Goal: Information Seeking & Learning: Check status

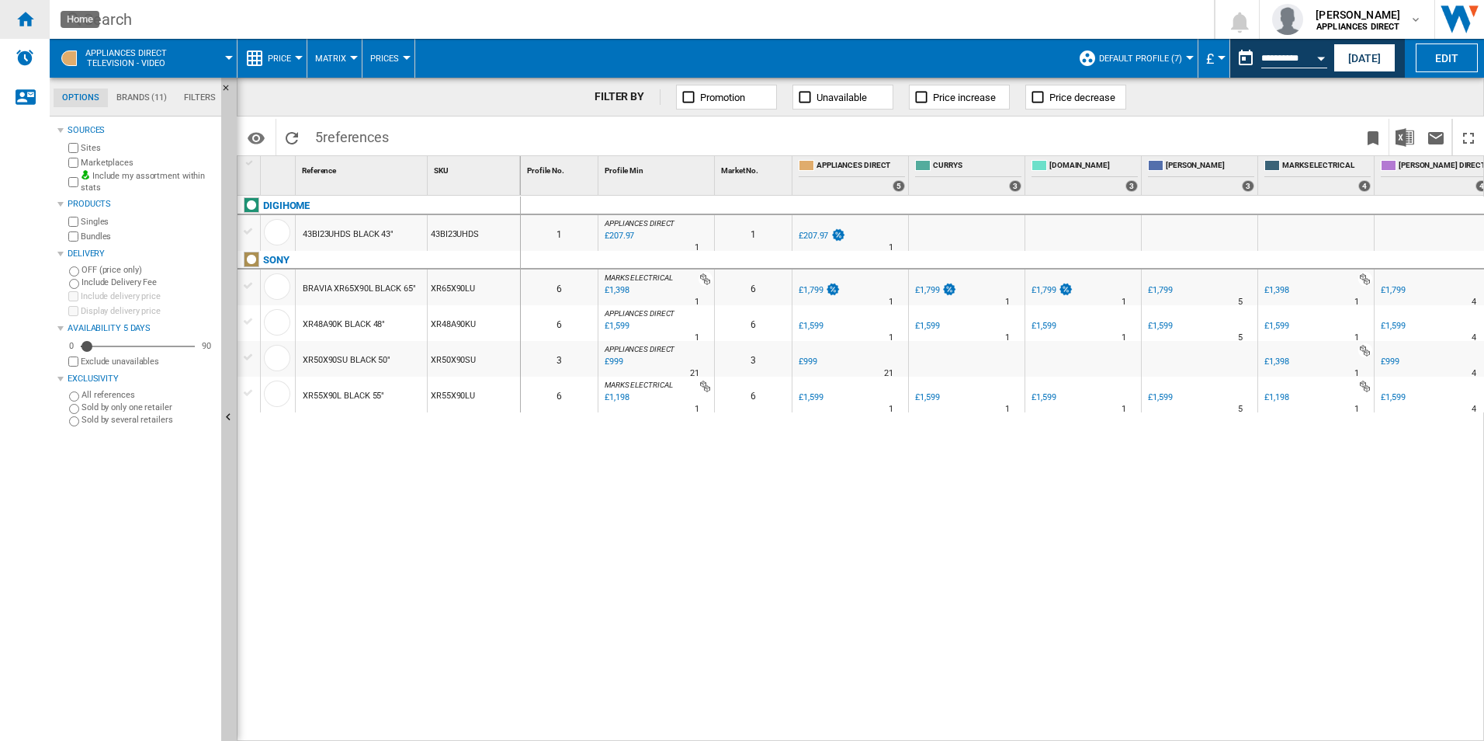
click at [17, 17] on ng-md-icon "Home" at bounding box center [25, 18] width 19 height 19
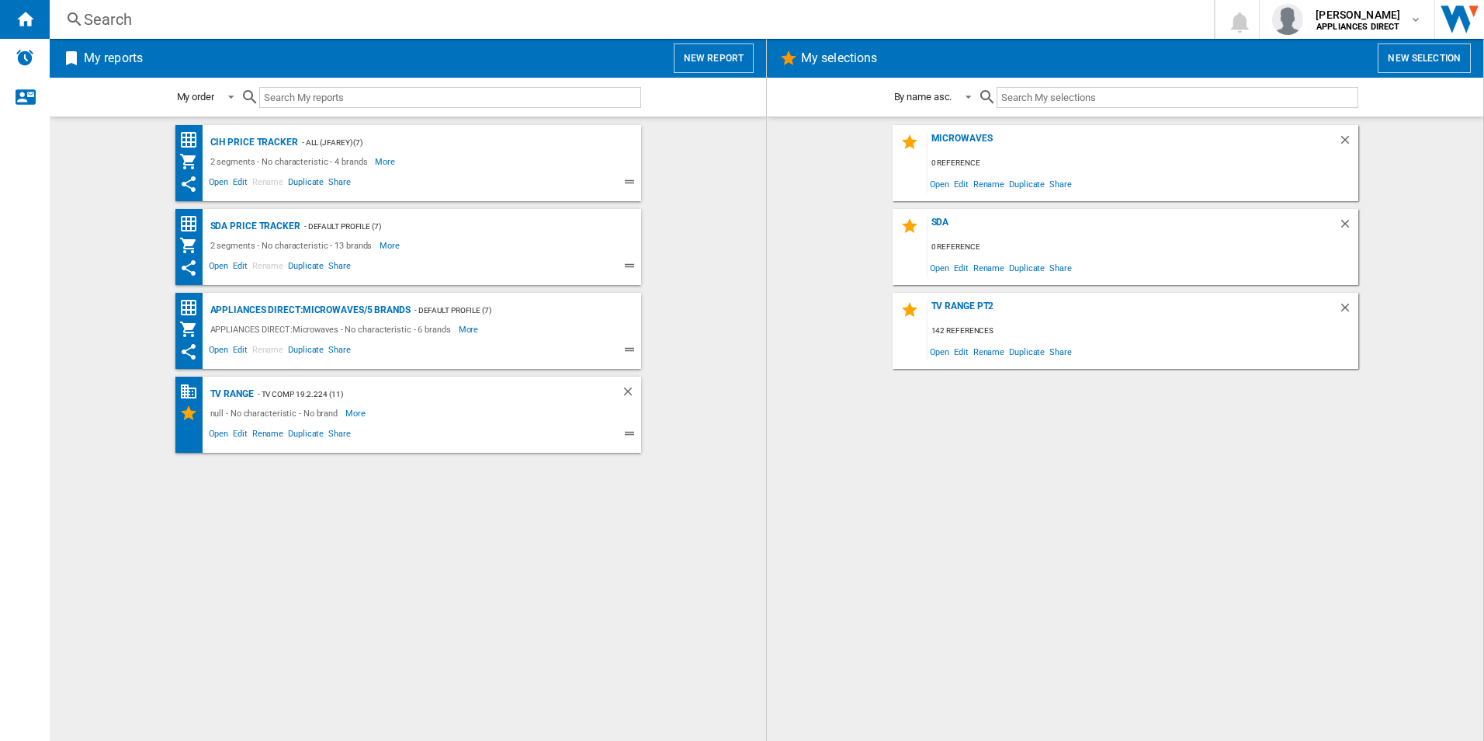
click at [727, 63] on button "New report" at bounding box center [714, 57] width 80 height 29
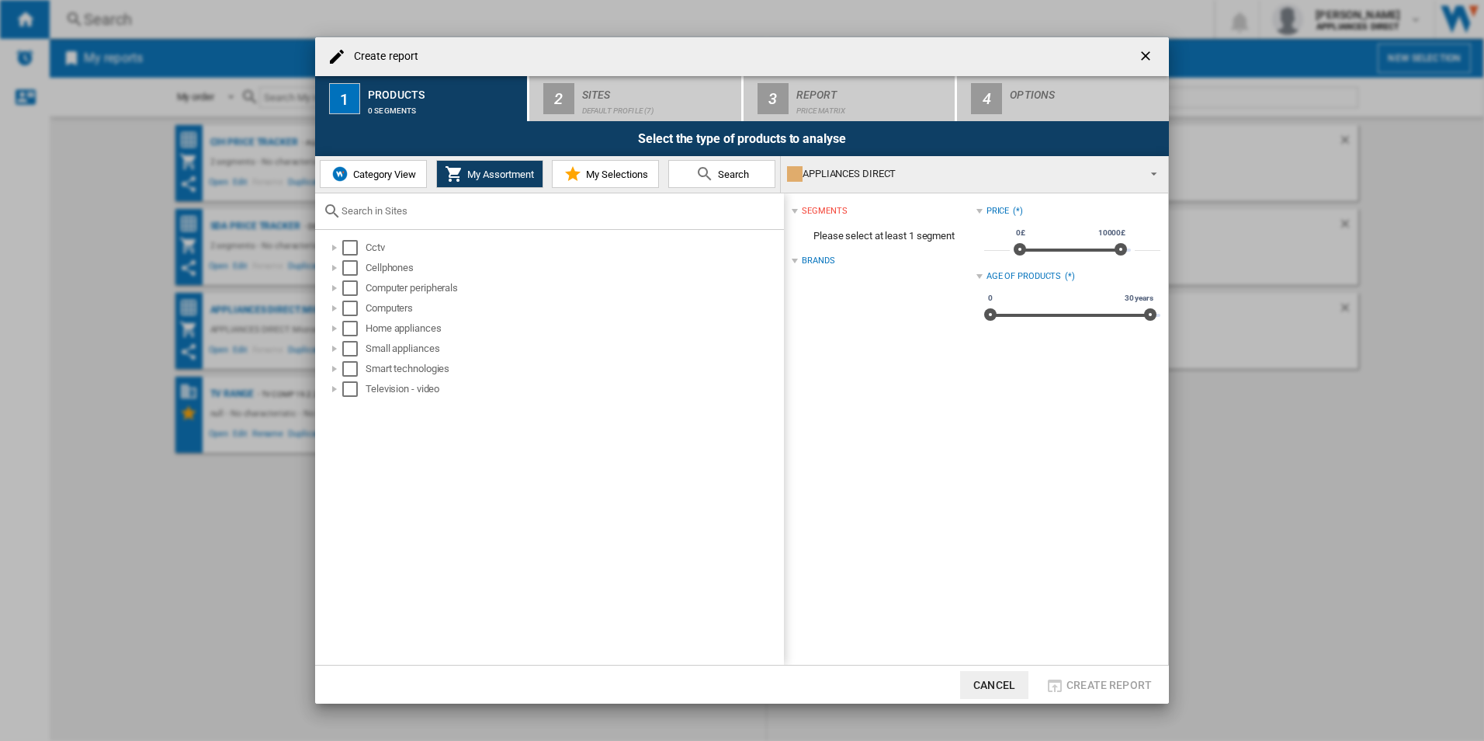
click at [392, 206] on input "text" at bounding box center [559, 211] width 435 height 12
paste input "NC501UK"
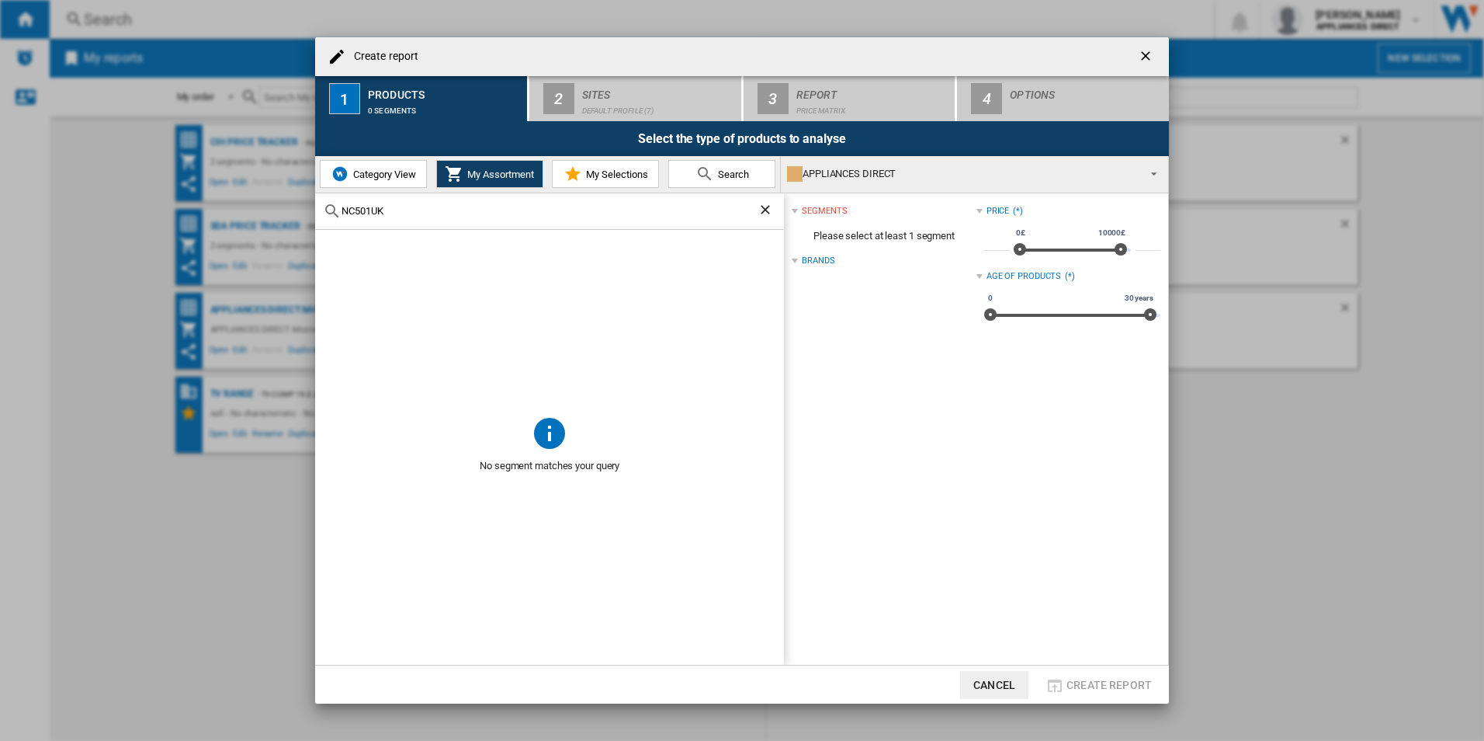
type input "NC501UK"
click at [376, 175] on span "Category View" at bounding box center [382, 174] width 67 height 12
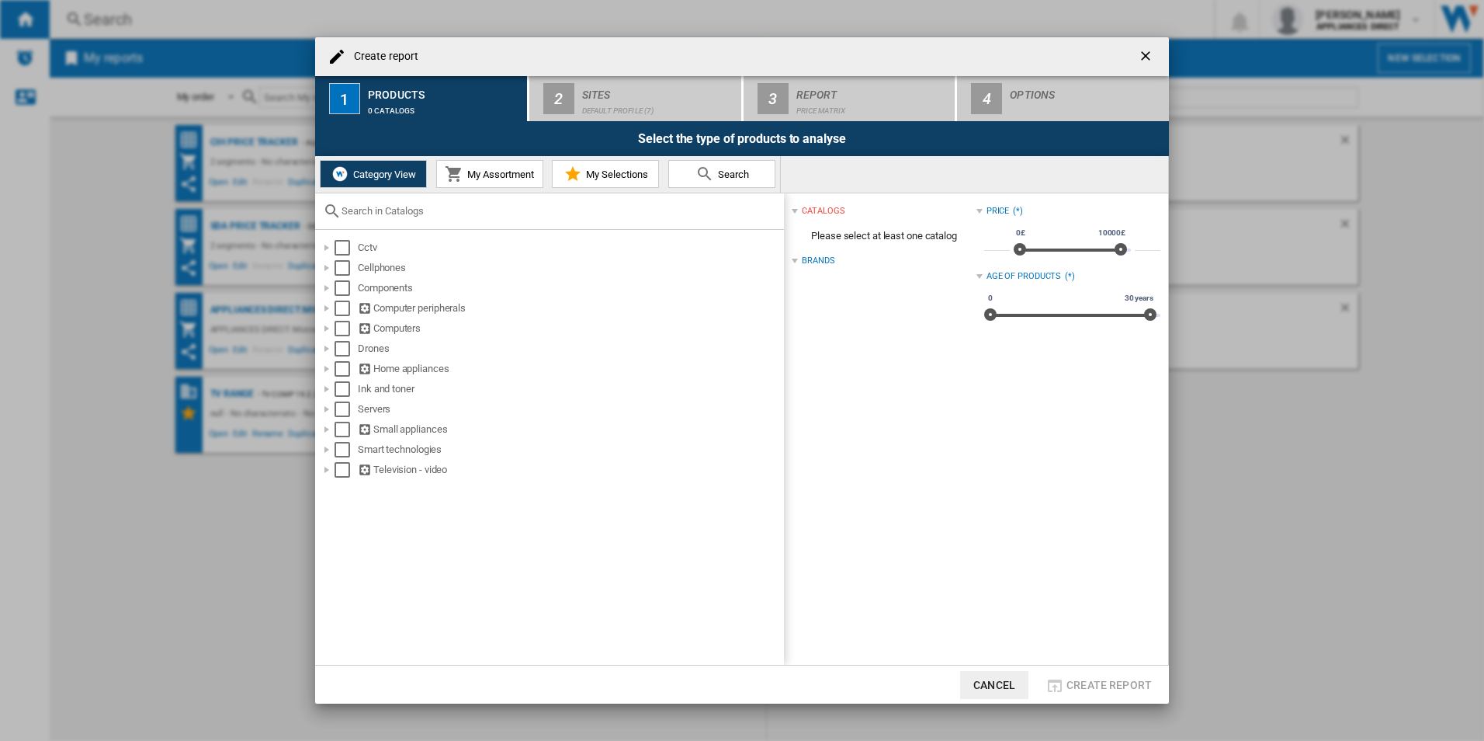
click at [366, 218] on div at bounding box center [549, 211] width 469 height 36
click at [364, 212] on input "text" at bounding box center [559, 211] width 435 height 12
paste input "NC501UK"
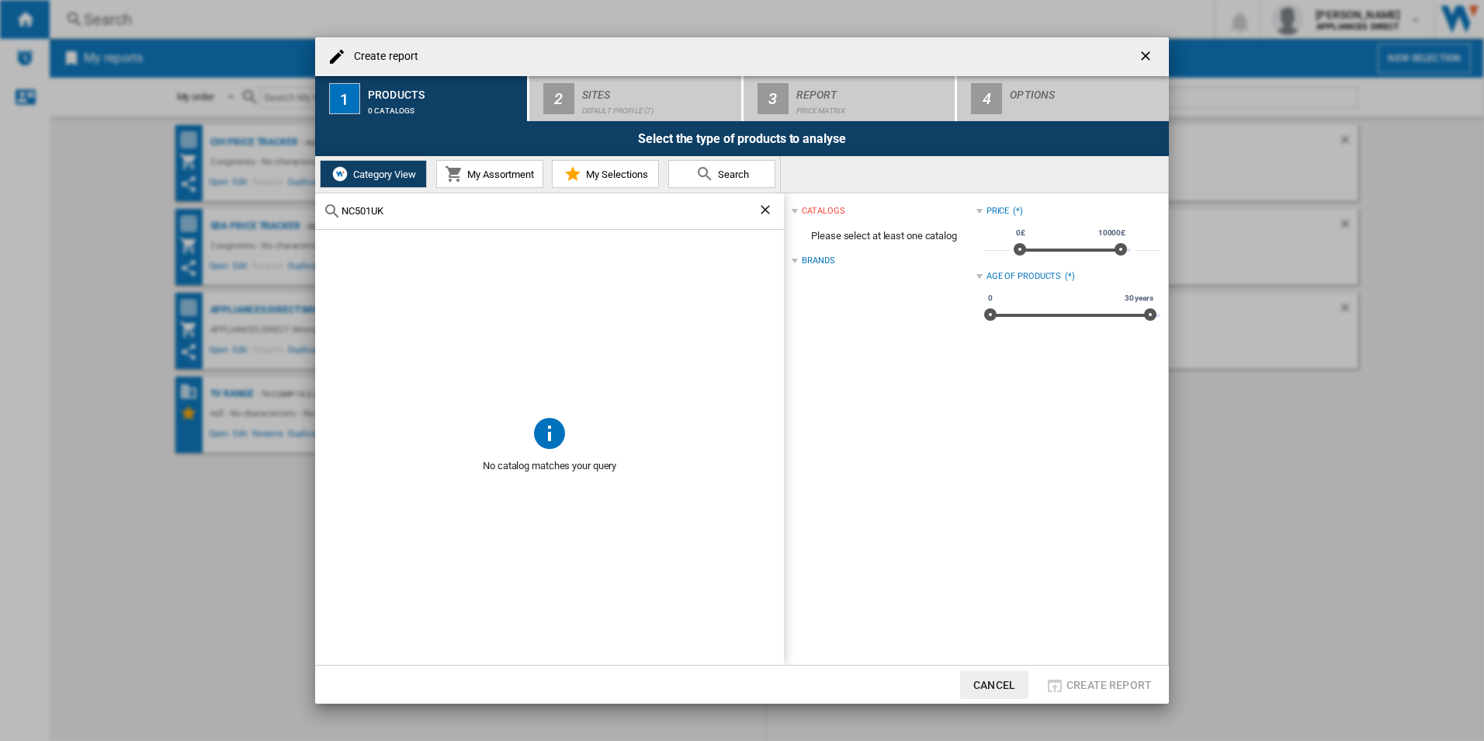
type input "NC501UK"
click at [766, 217] on ng-md-icon "Clear search" at bounding box center [767, 211] width 19 height 19
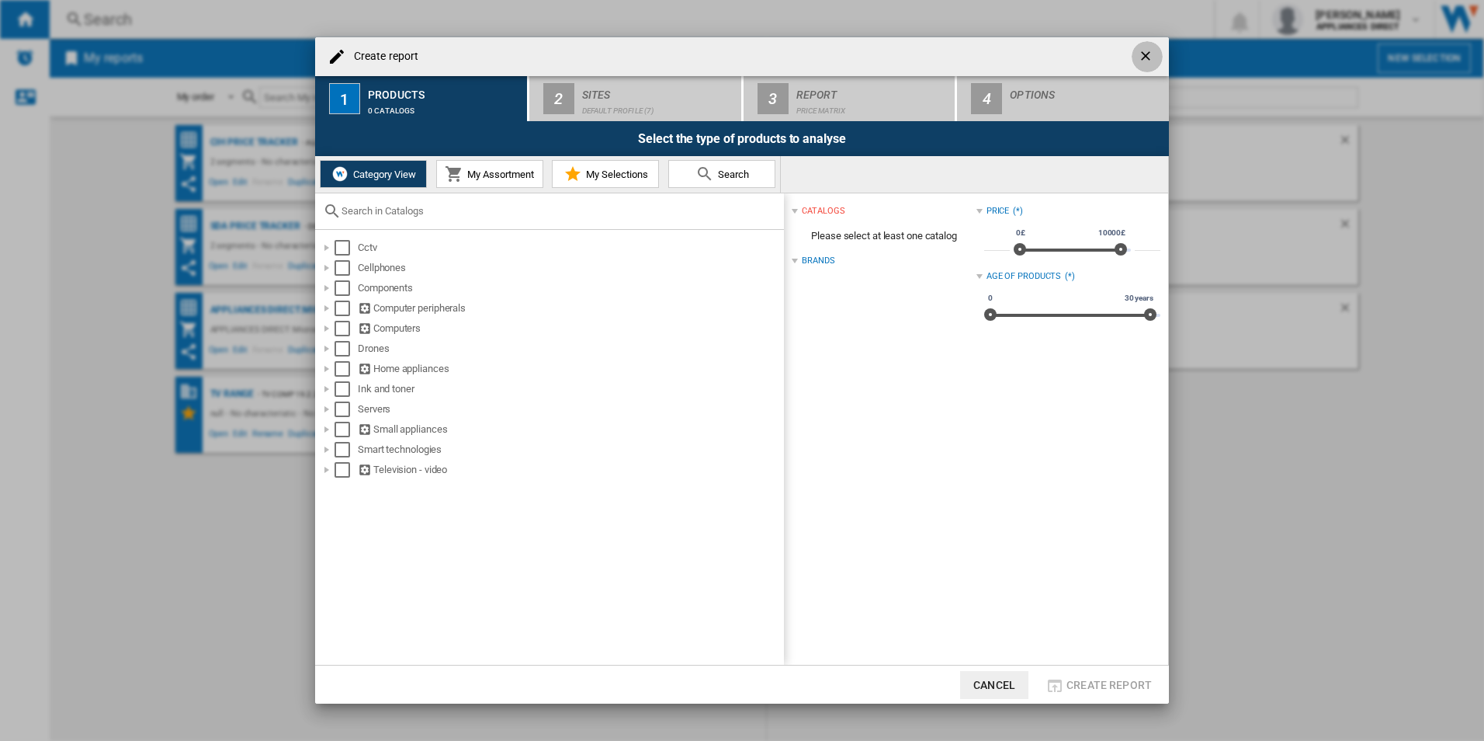
click at [1143, 55] on ng-md-icon "getI18NText('BUTTONS.CLOSE_DIALOG')" at bounding box center [1147, 57] width 19 height 19
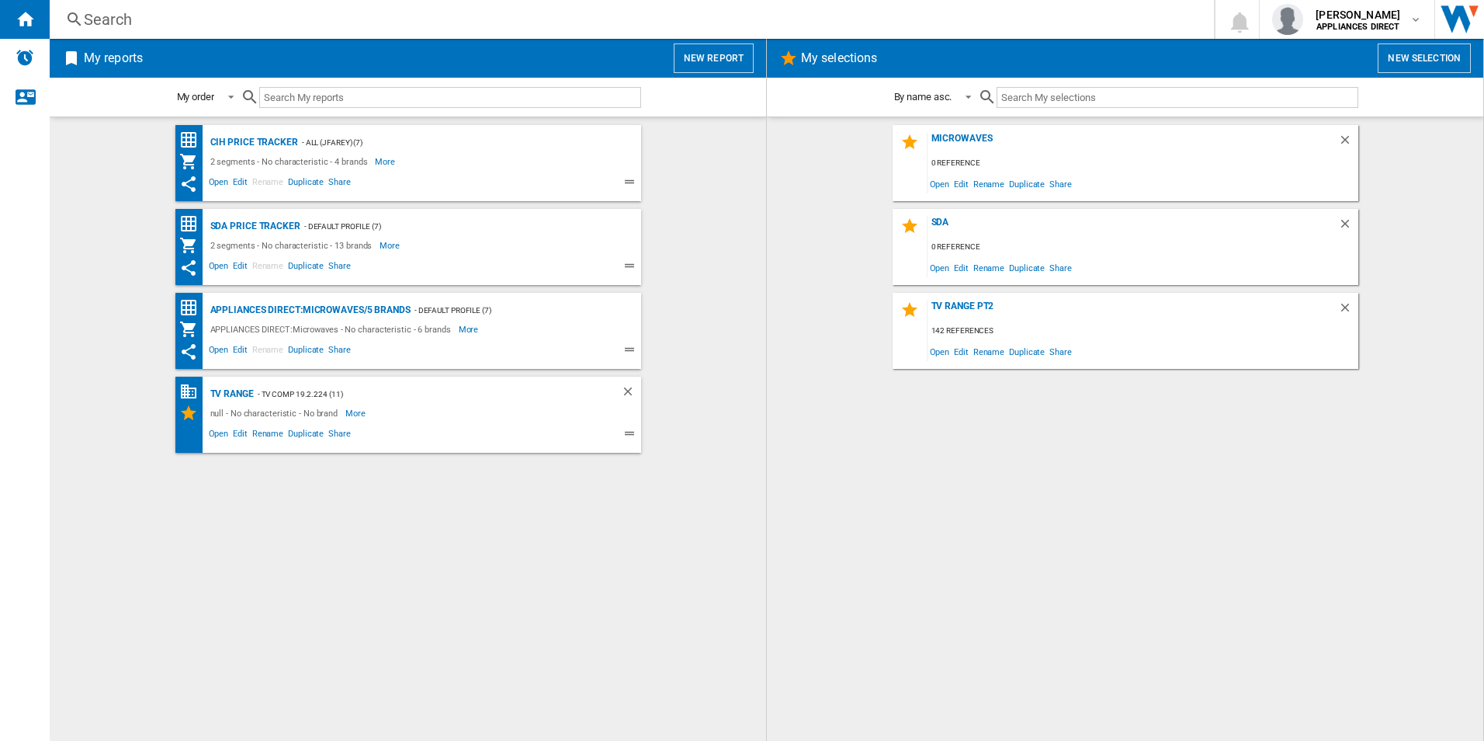
click at [1167, 103] on input "text" at bounding box center [1177, 97] width 361 height 21
paste input "NC501UK"
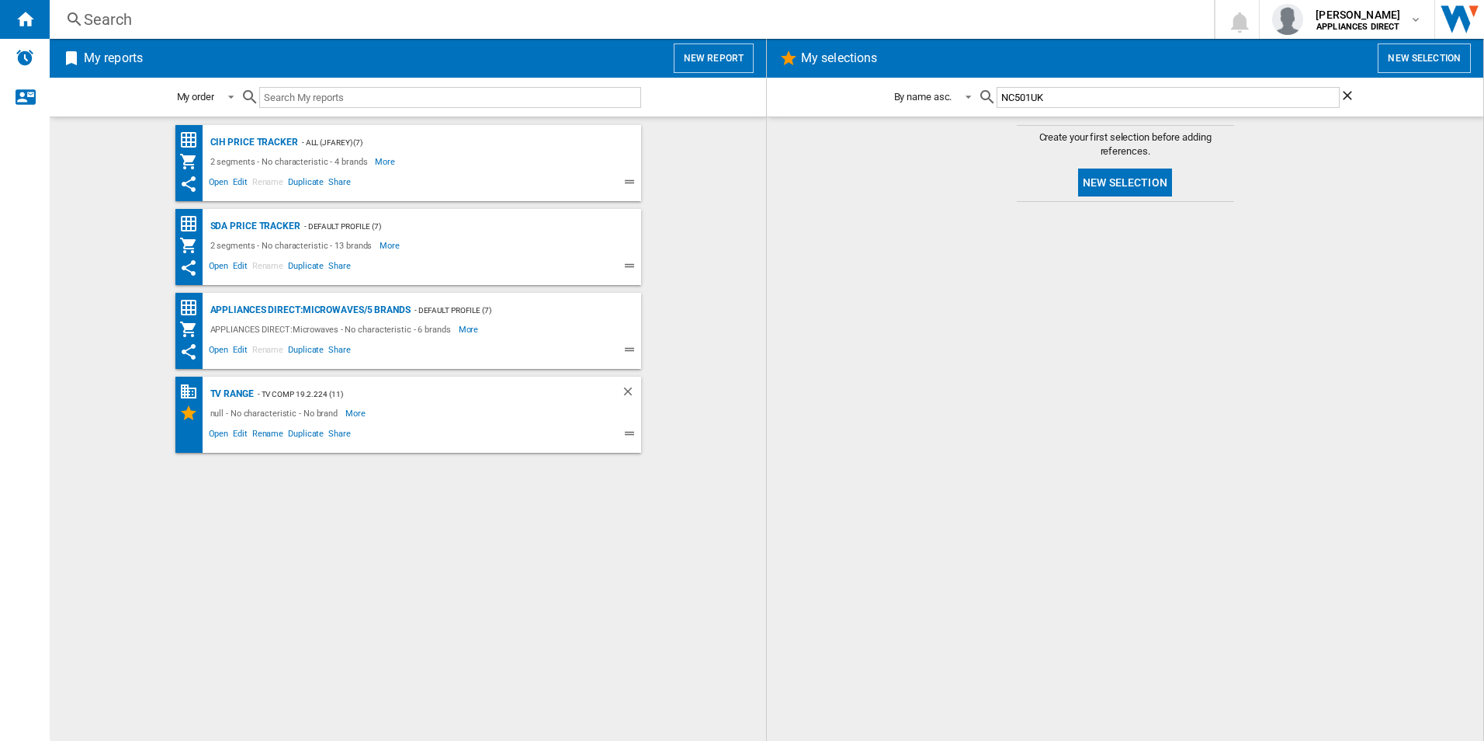
type input "NC501UK"
click at [711, 54] on button "New report" at bounding box center [714, 57] width 80 height 29
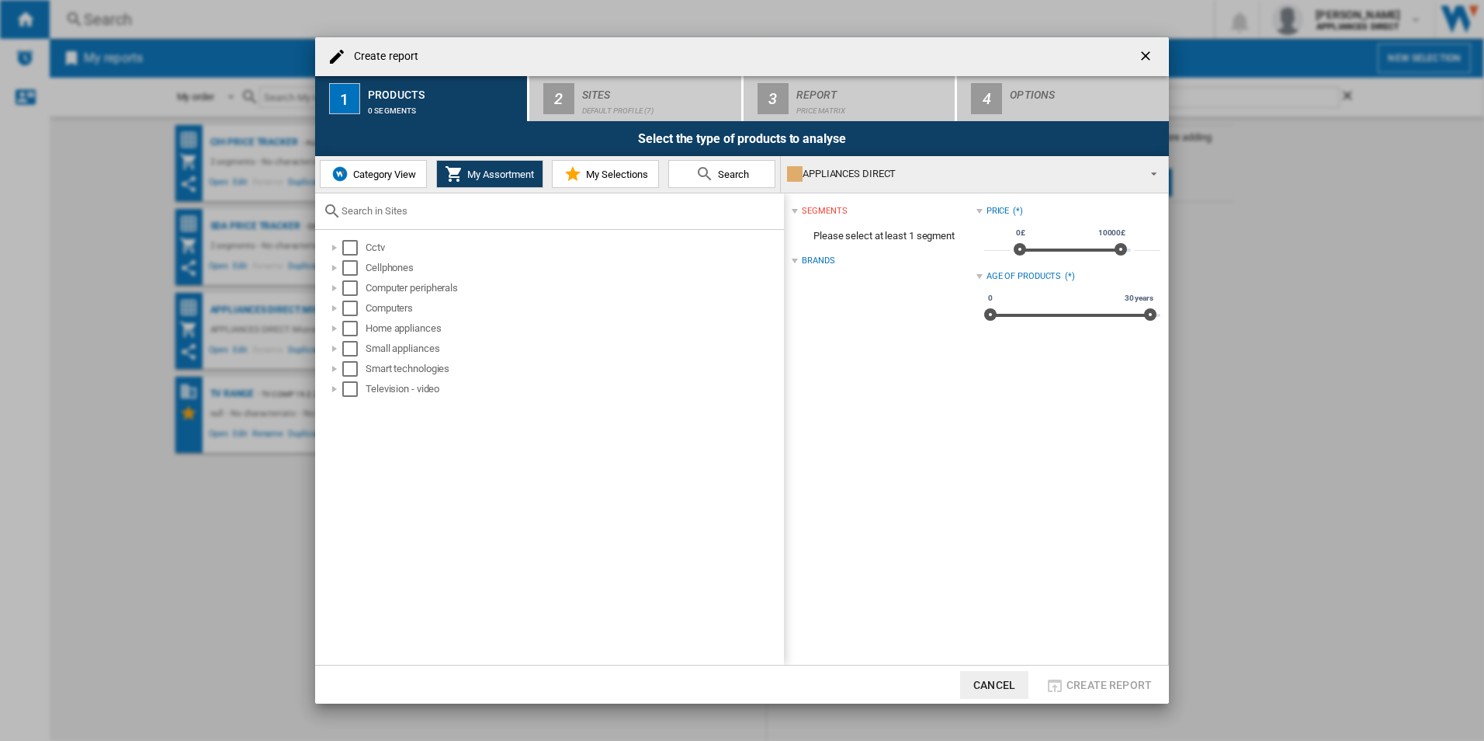
click at [362, 177] on span "Category View" at bounding box center [382, 174] width 67 height 12
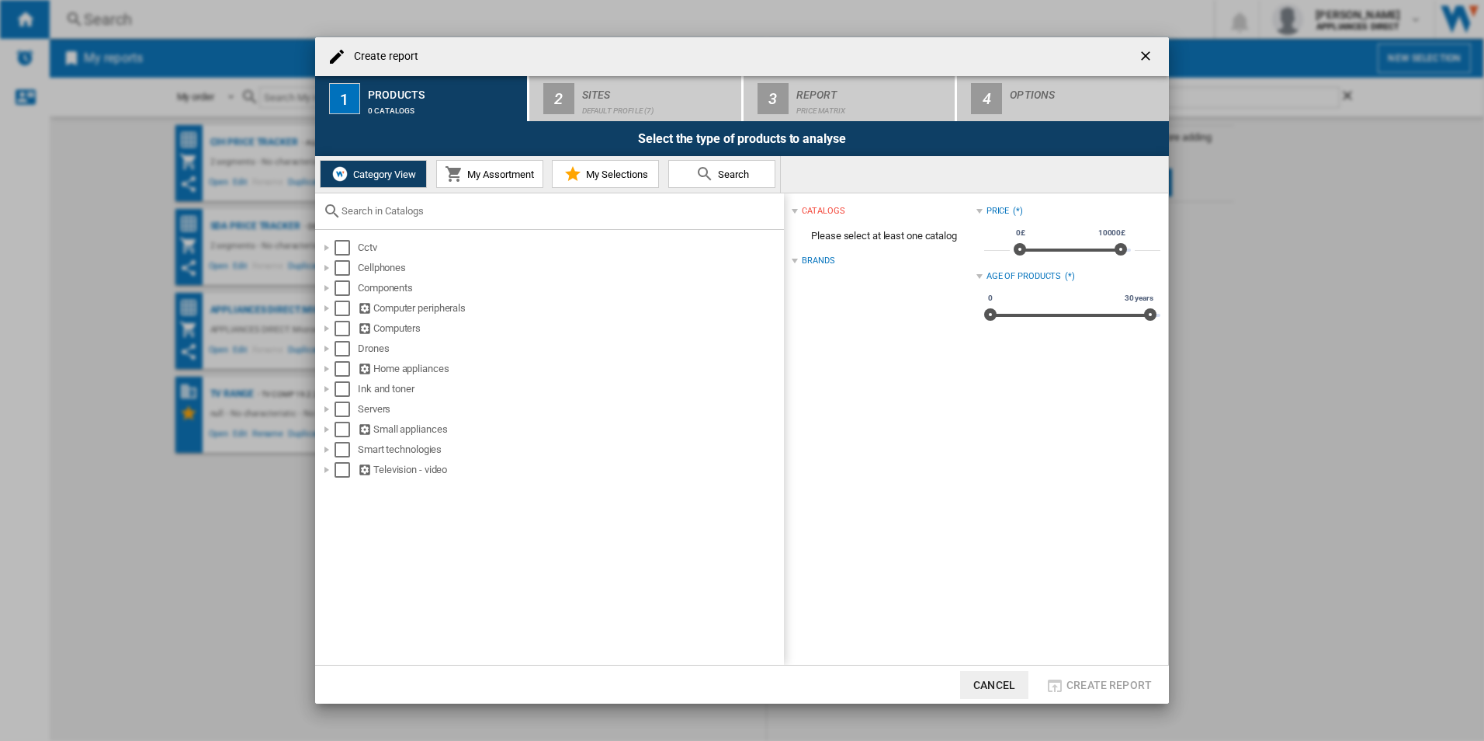
click at [481, 175] on span "My Assortment" at bounding box center [498, 174] width 71 height 12
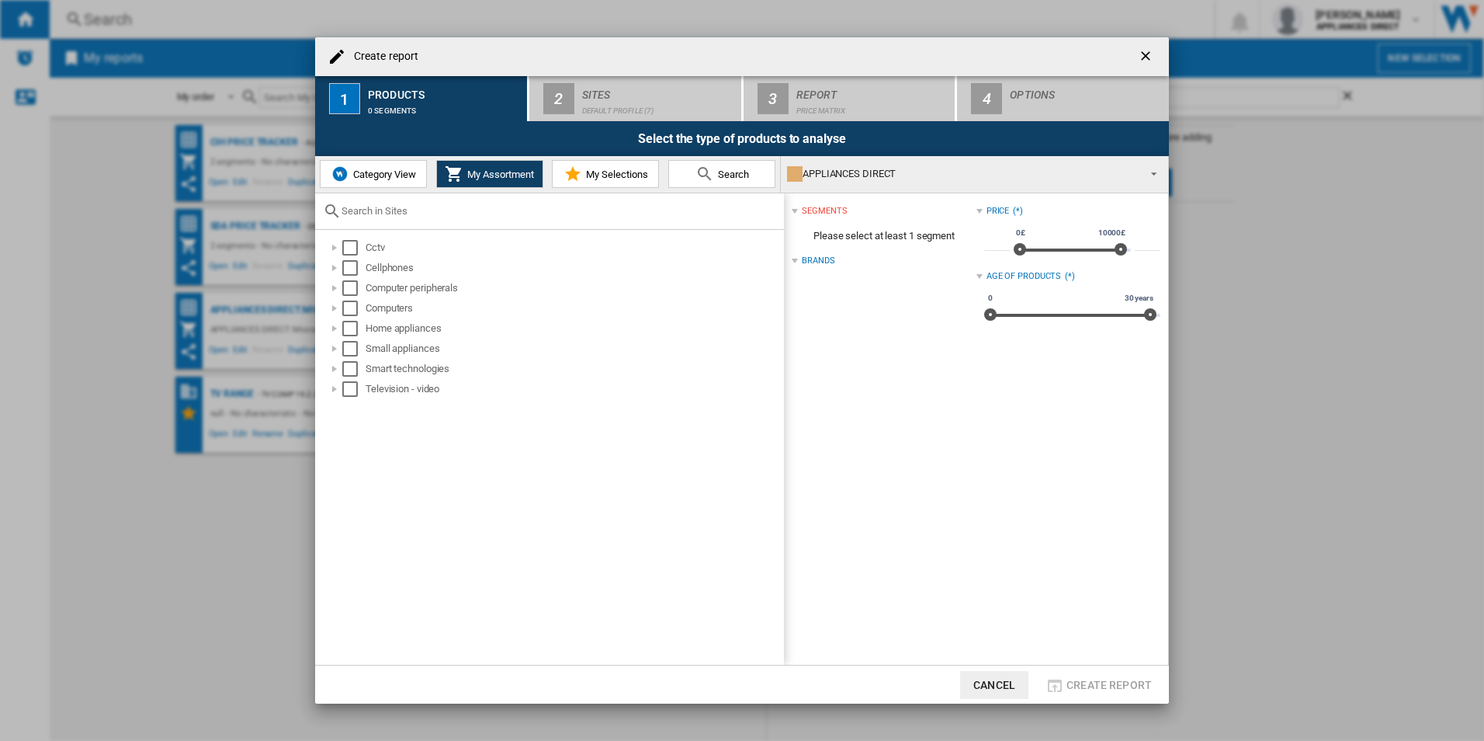
click at [425, 221] on div "Create report ..." at bounding box center [549, 211] width 469 height 36
click at [424, 213] on input "Create report ..." at bounding box center [559, 211] width 435 height 12
paste input "NC501UK"
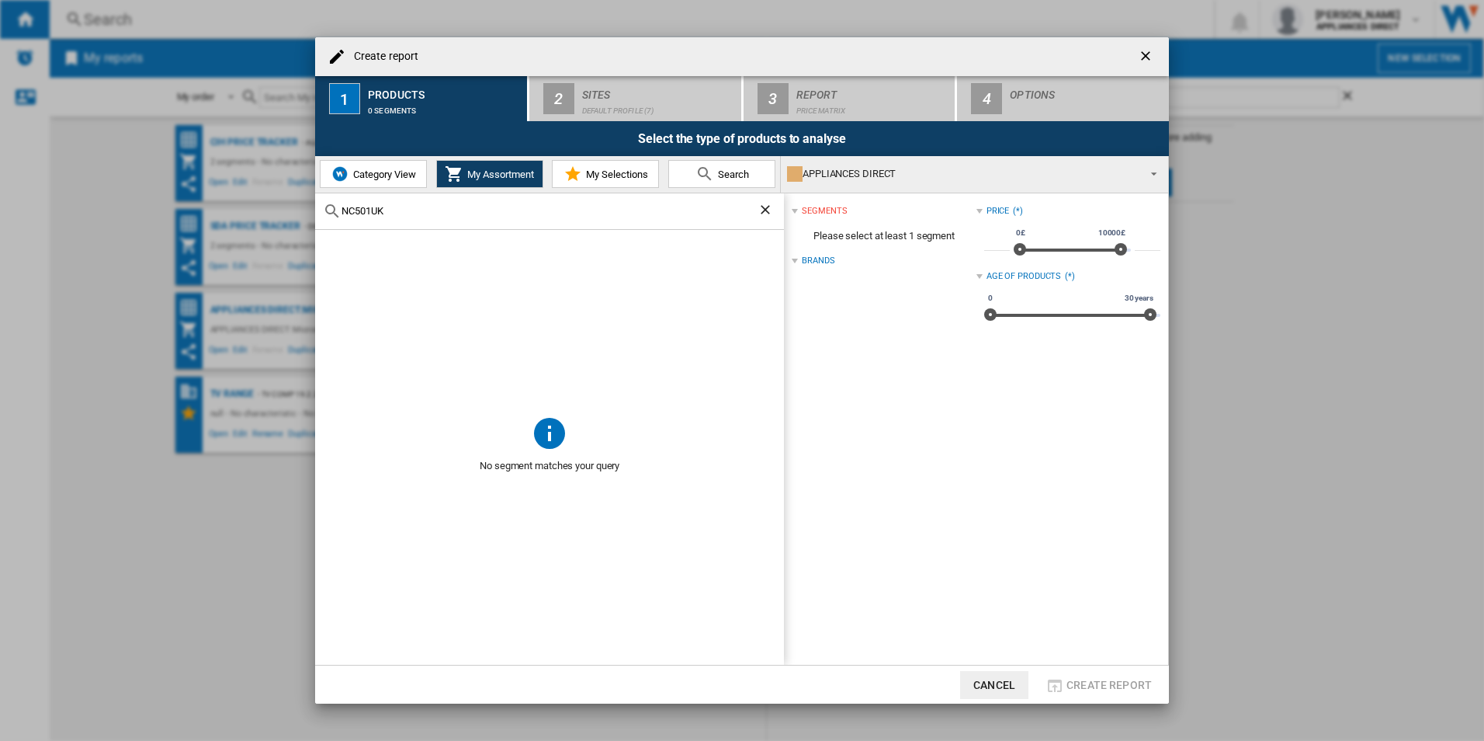
type input "NC501UK"
click at [1147, 55] on ng-md-icon "getI18NText('BUTTONS.CLOSE_DIALOG')" at bounding box center [1147, 57] width 19 height 19
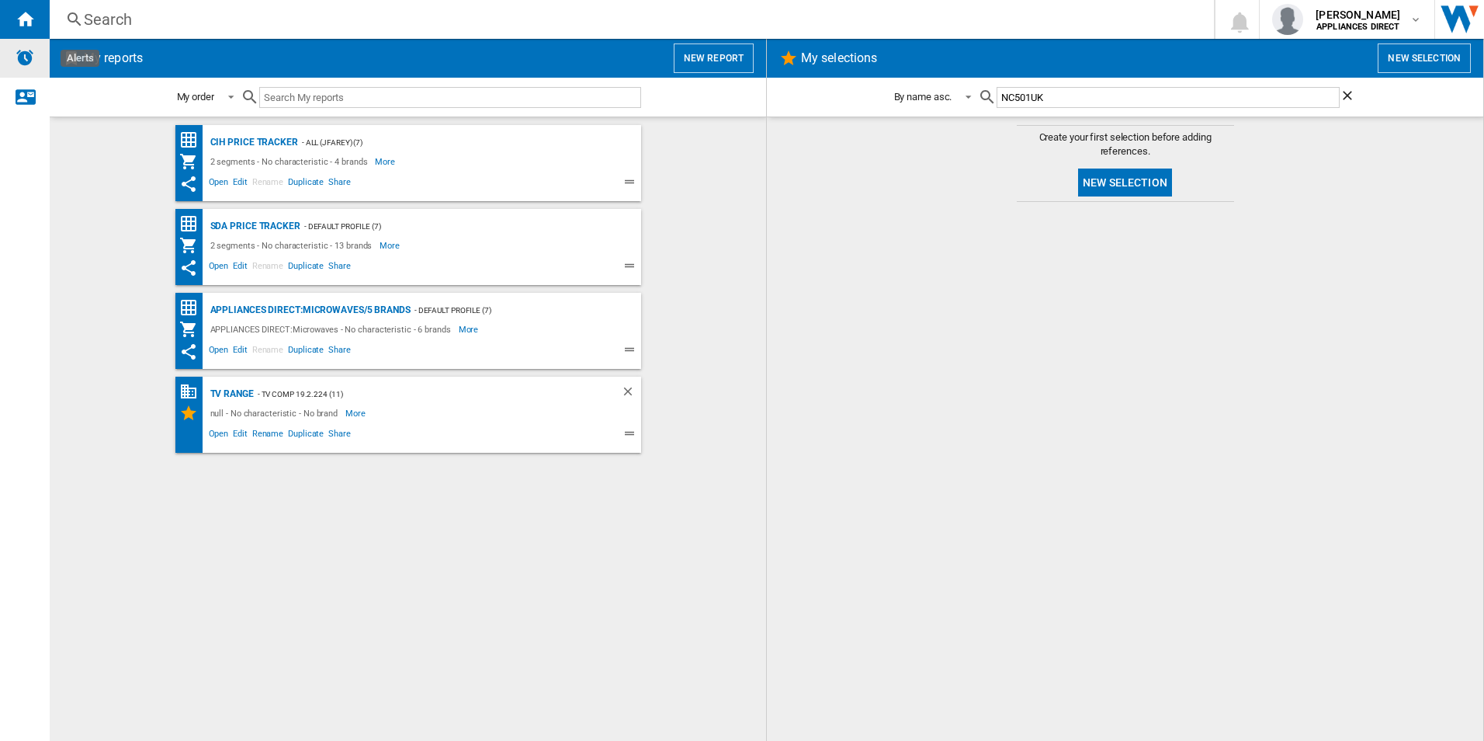
click at [20, 57] on img "Alerts" at bounding box center [25, 57] width 19 height 19
click at [23, 95] on ng-md-icon "Contact us" at bounding box center [25, 96] width 19 height 19
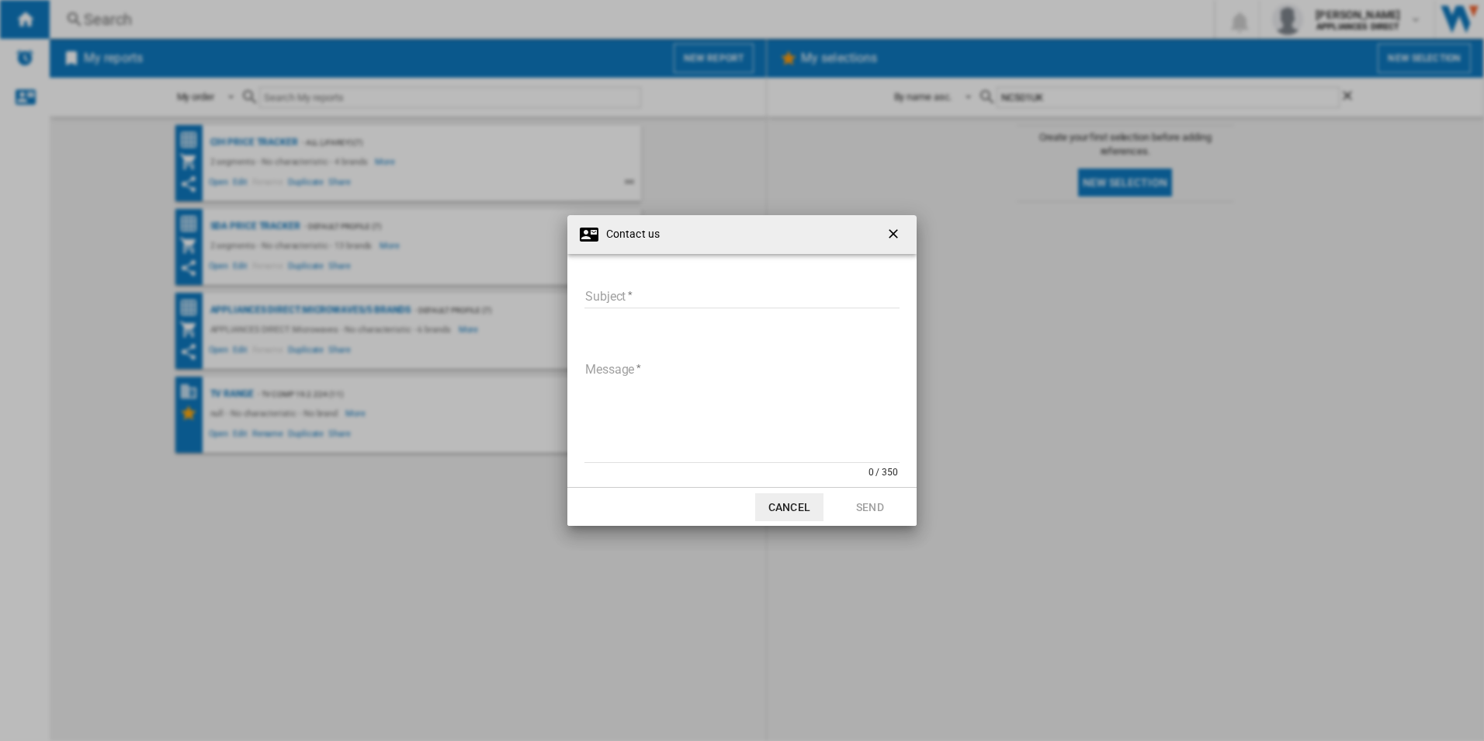
click at [892, 228] on ng-md-icon "getI18NText('BUTTONS.CLOSE_DIALOG')" at bounding box center [895, 235] width 19 height 19
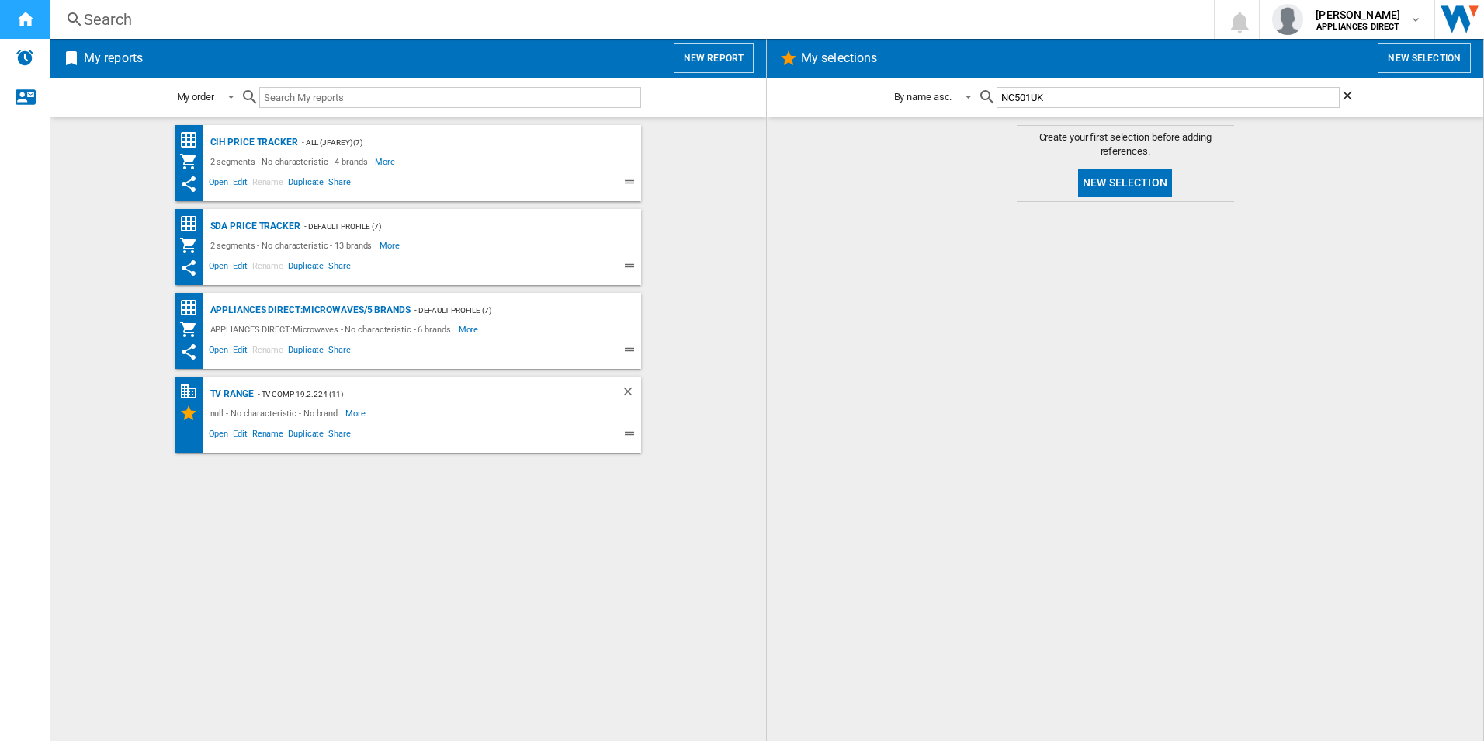
click at [27, 11] on ng-md-icon "Home" at bounding box center [25, 18] width 19 height 19
click at [1451, 61] on button "New selection" at bounding box center [1424, 57] width 93 height 29
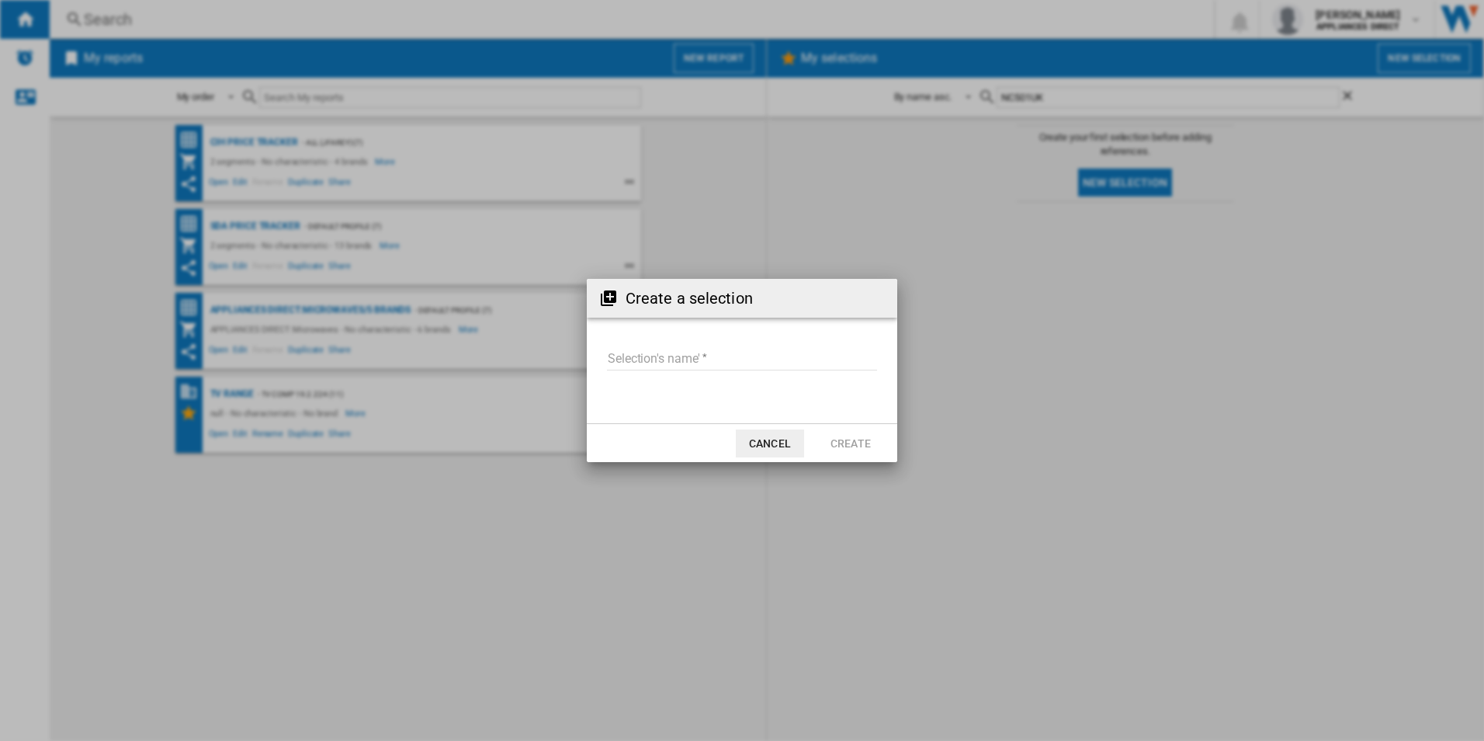
click at [762, 442] on button "Cancel" at bounding box center [770, 443] width 68 height 28
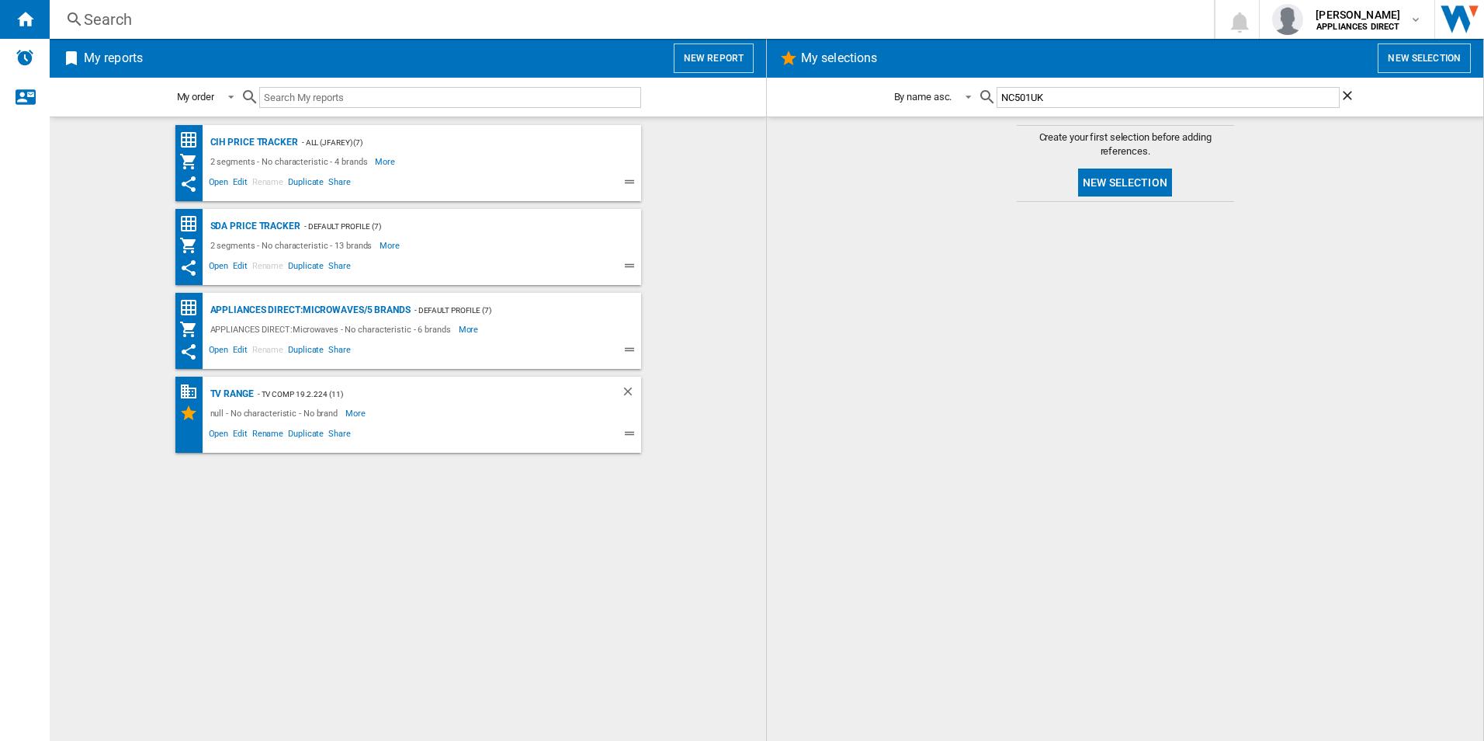
click at [92, 26] on div "Search" at bounding box center [629, 20] width 1090 height 22
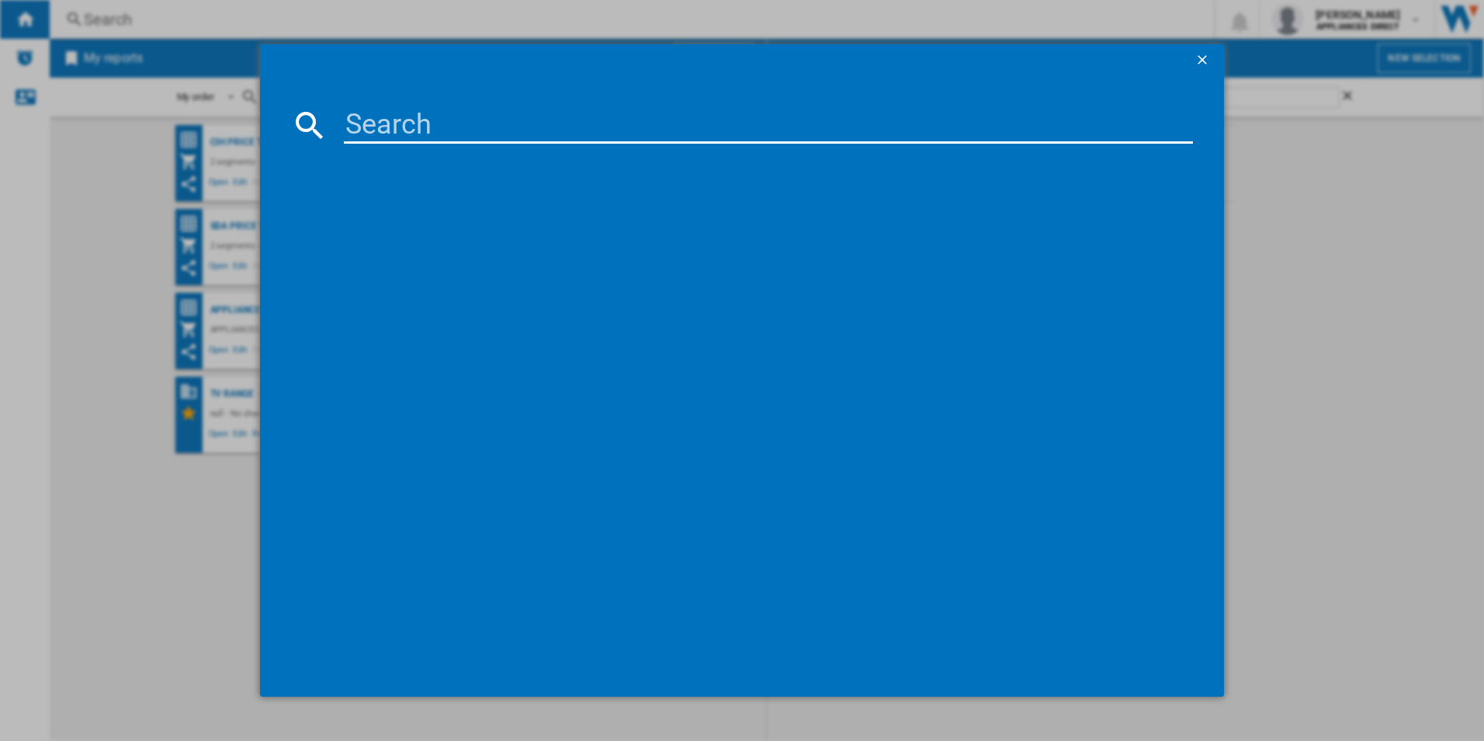
click at [515, 137] on input at bounding box center [769, 124] width 850 height 37
paste input "NC501UK"
type input "NC501UK"
click at [1208, 57] on ng-md-icon "getI18NText('BUTTONS.CLOSE_DIALOG')" at bounding box center [1204, 61] width 19 height 19
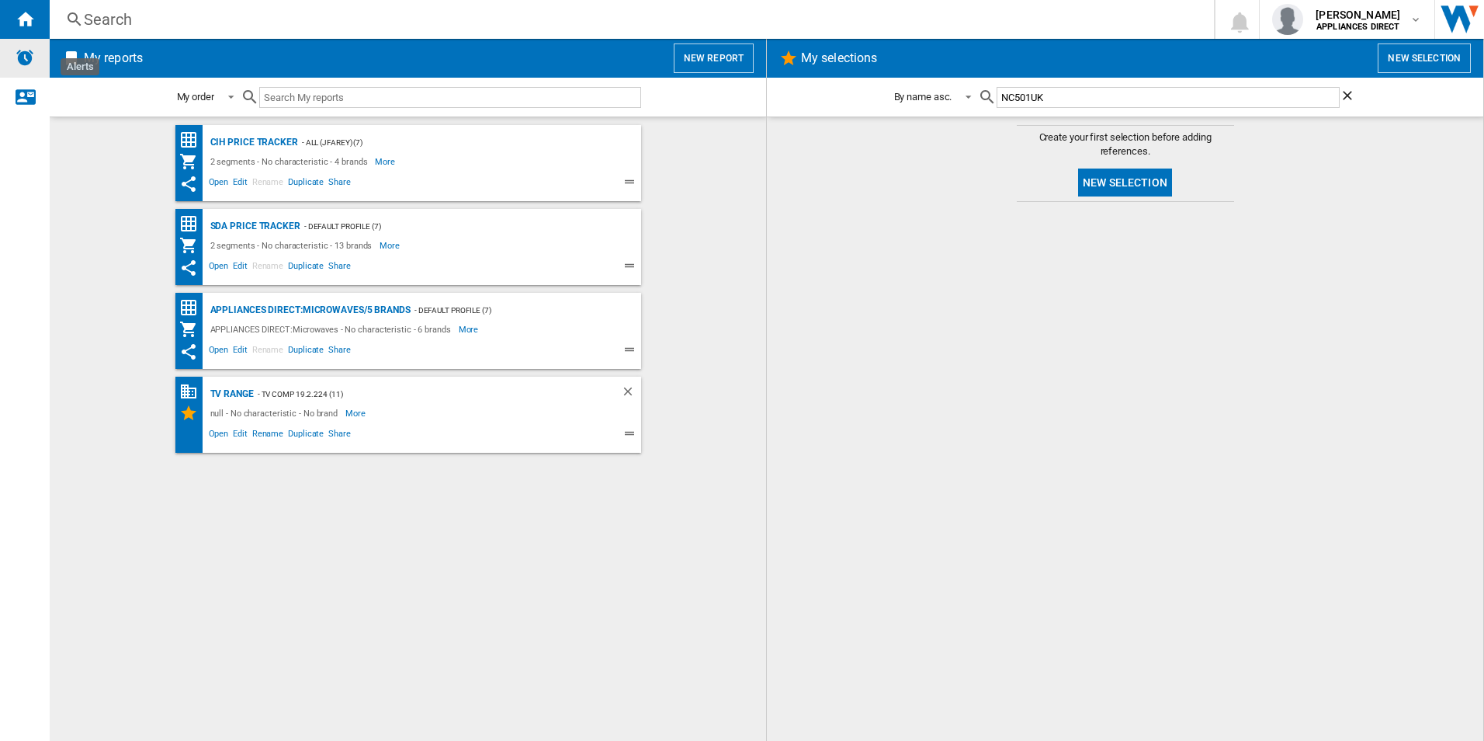
click at [19, 68] on div "Alerts" at bounding box center [25, 58] width 50 height 39
click at [691, 54] on button "New report" at bounding box center [714, 57] width 80 height 29
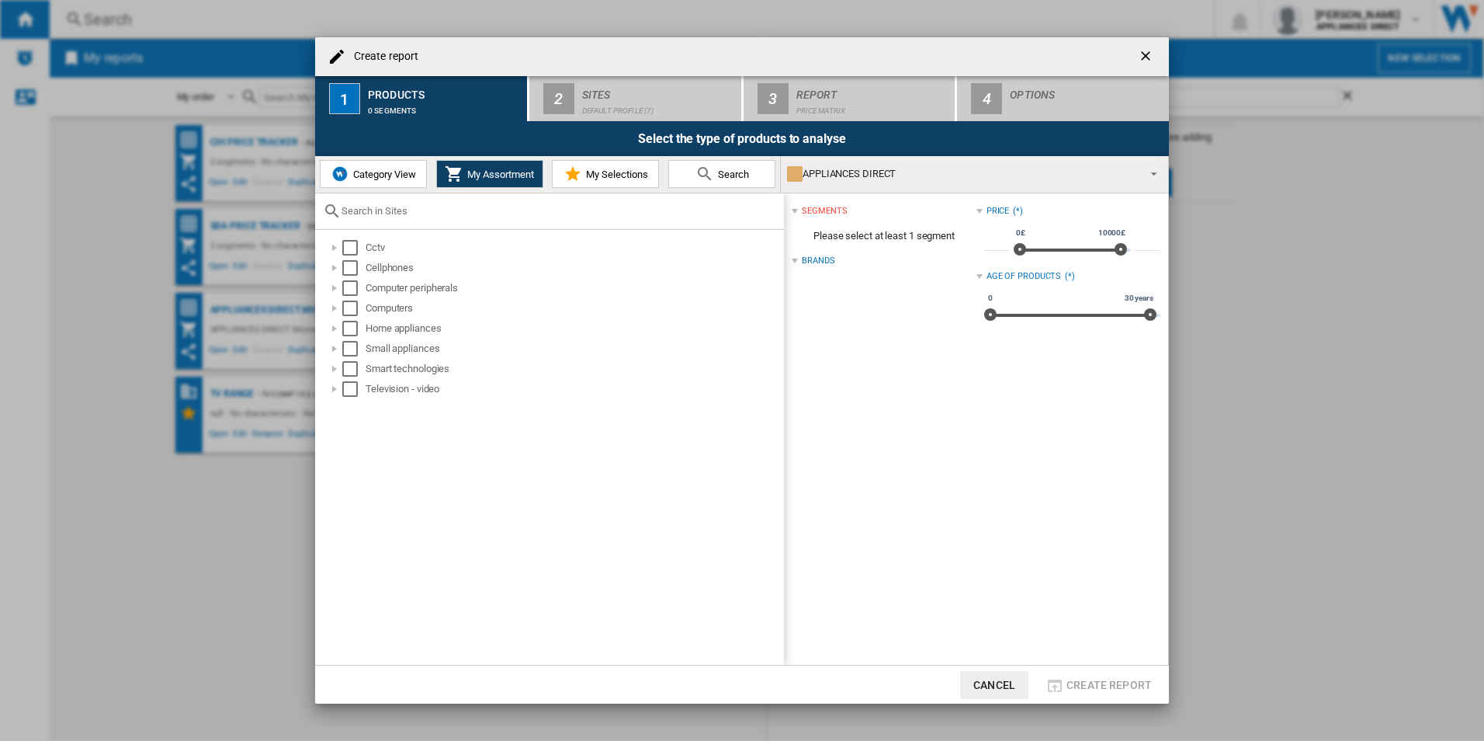
click at [737, 175] on span "Search" at bounding box center [731, 174] width 35 height 12
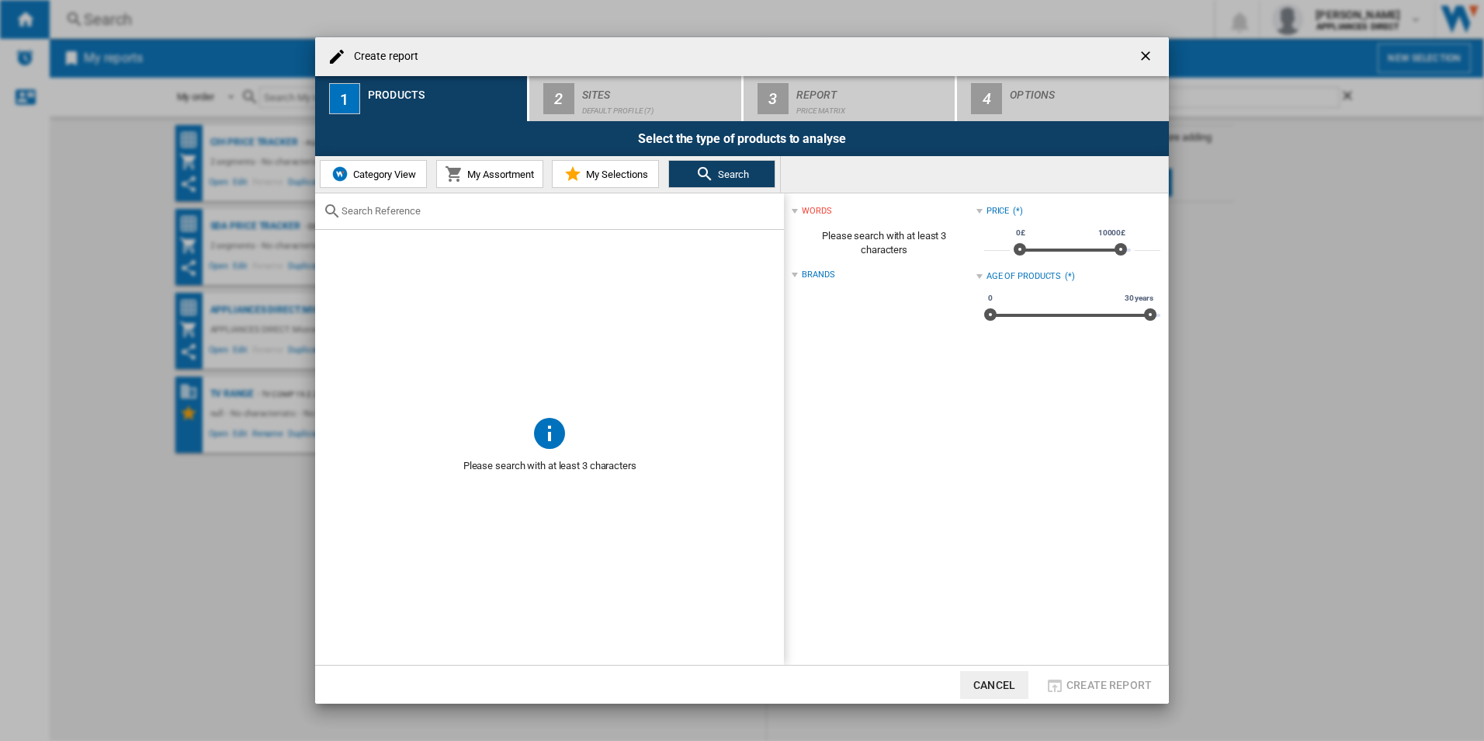
click at [736, 174] on span "Search" at bounding box center [731, 174] width 35 height 12
click at [719, 175] on span "Search" at bounding box center [731, 174] width 35 height 12
click at [366, 172] on span "Category View" at bounding box center [382, 174] width 67 height 12
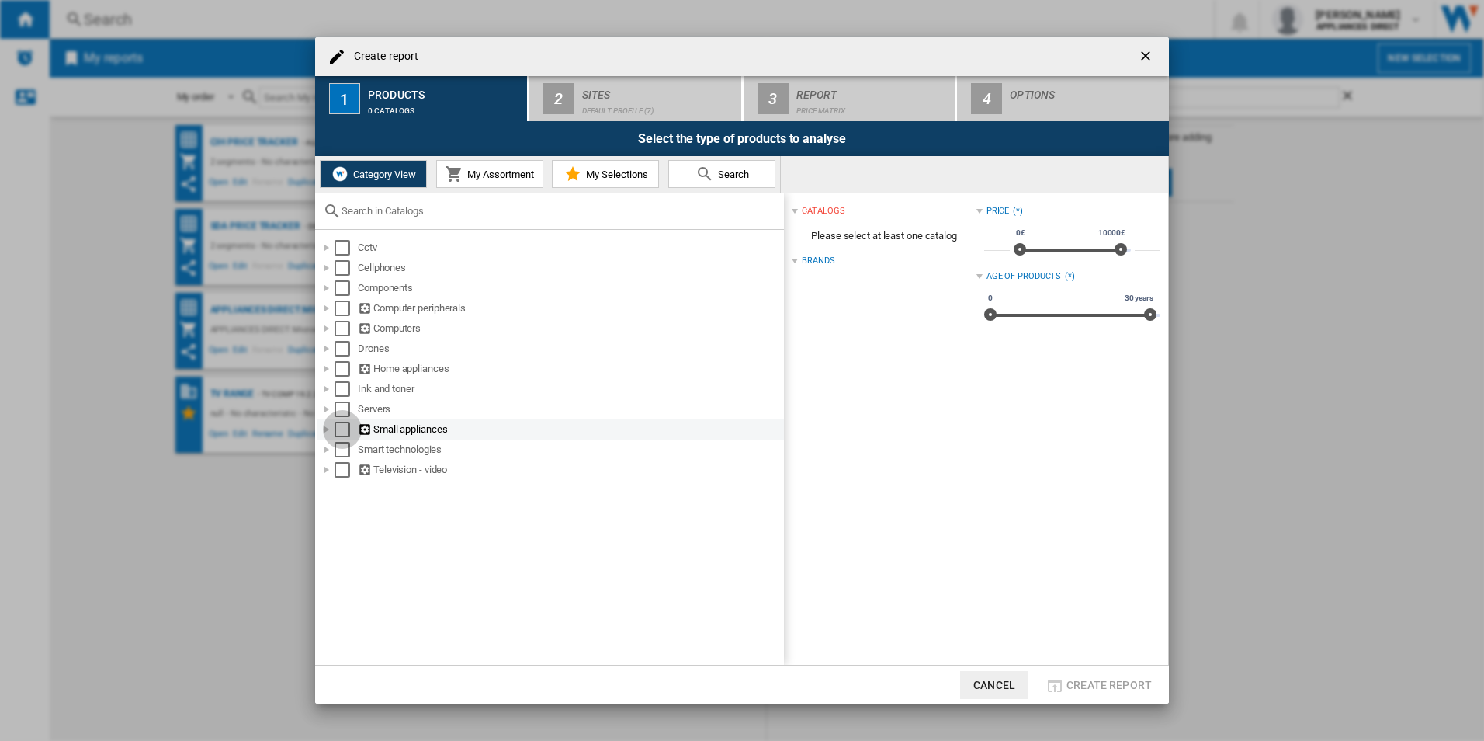
click at [342, 428] on div "Select" at bounding box center [343, 430] width 16 height 16
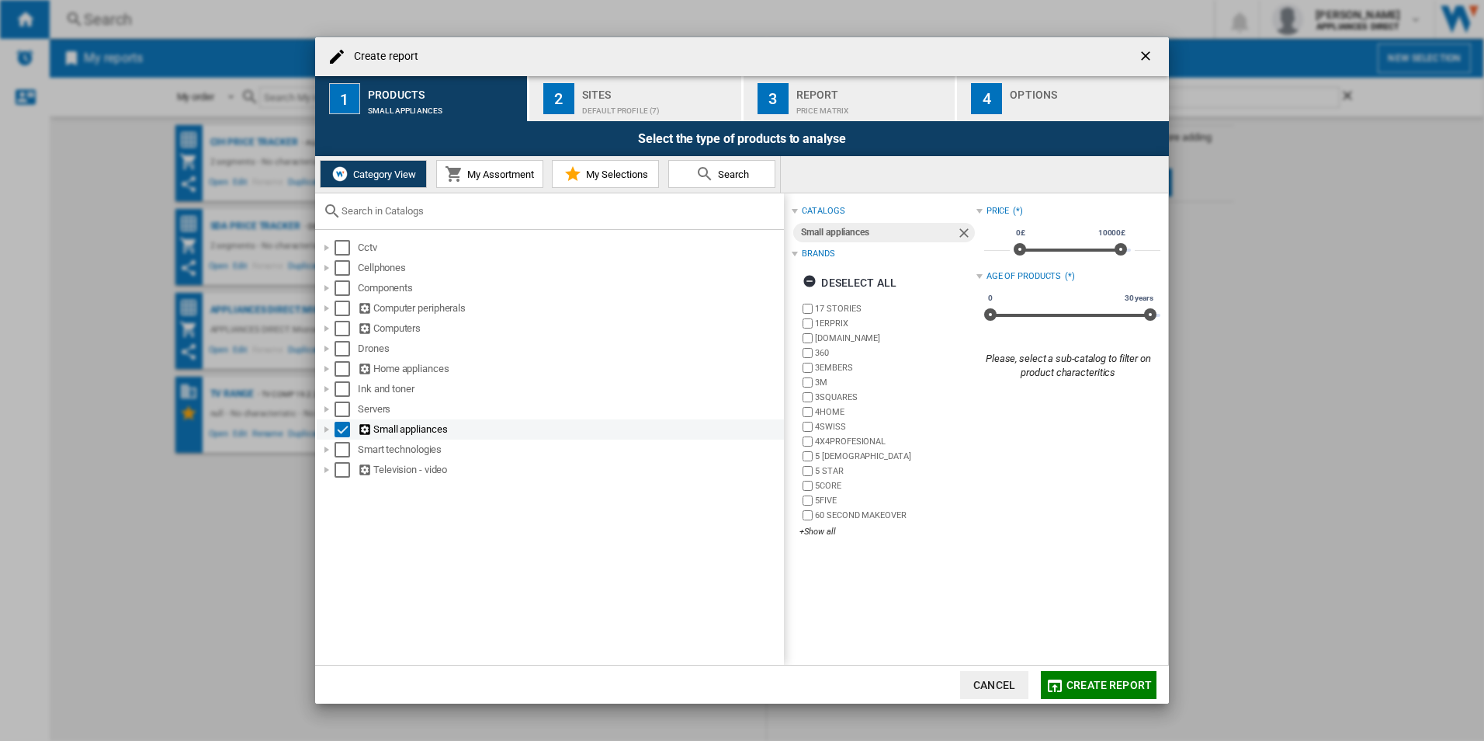
click at [328, 434] on div "Create report ..." at bounding box center [327, 430] width 16 height 16
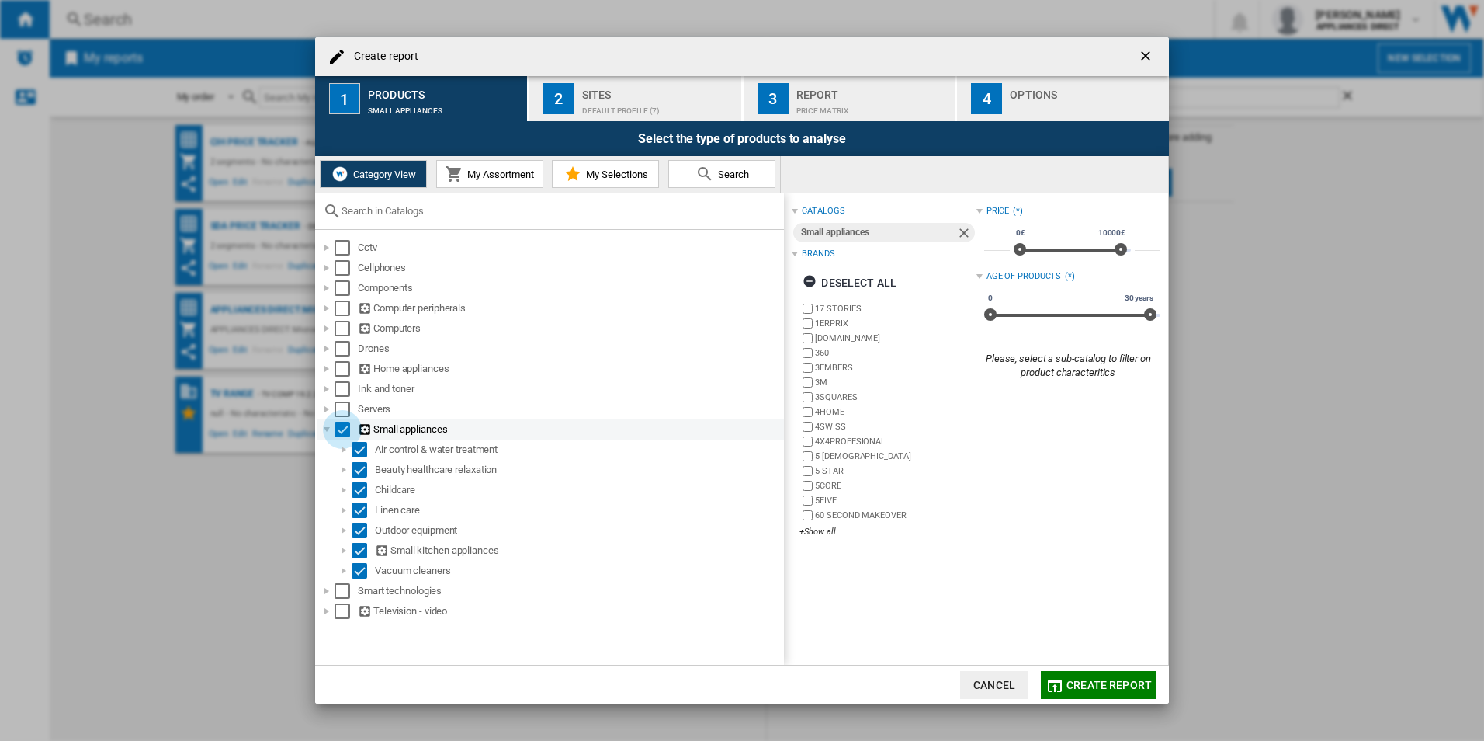
click at [345, 429] on div "Select" at bounding box center [343, 430] width 16 height 16
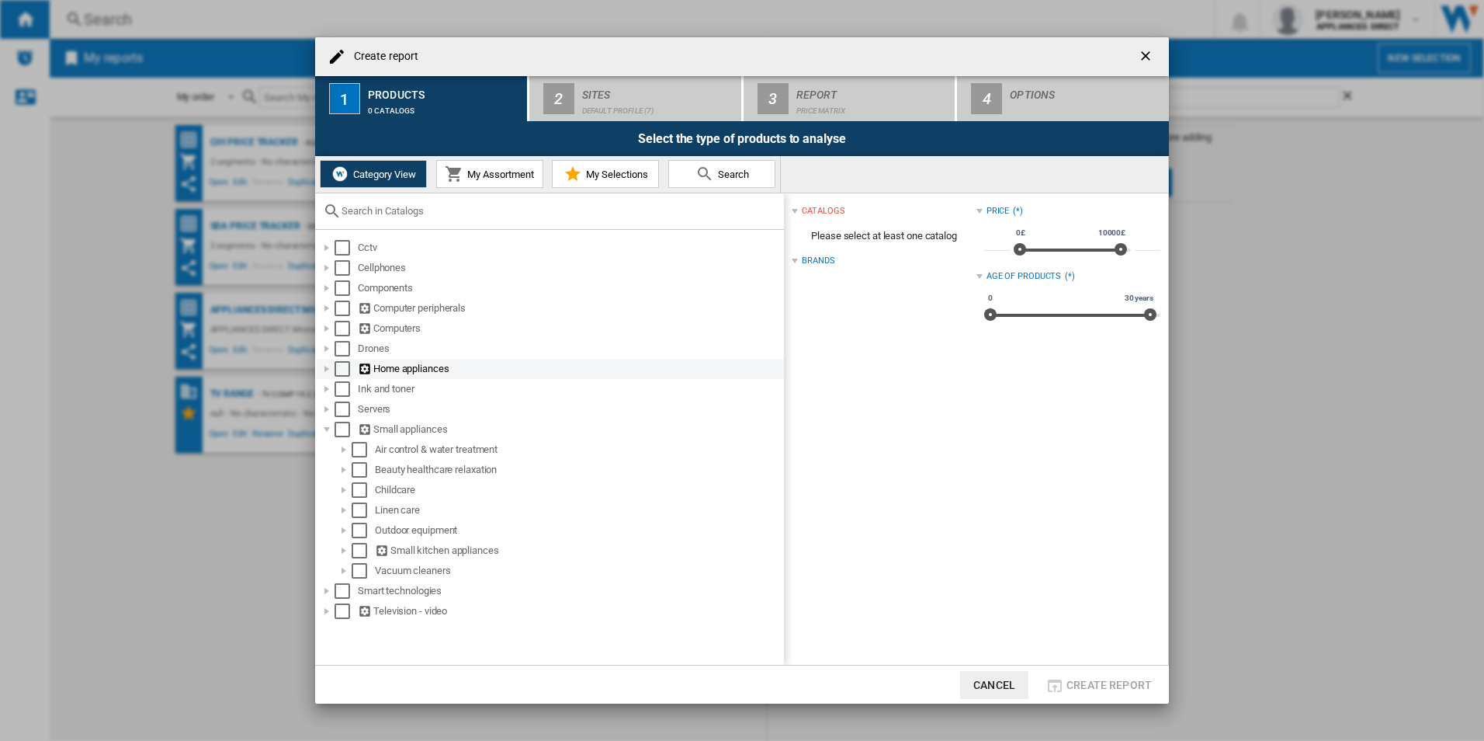
click at [330, 368] on div "Create report ..." at bounding box center [327, 369] width 16 height 16
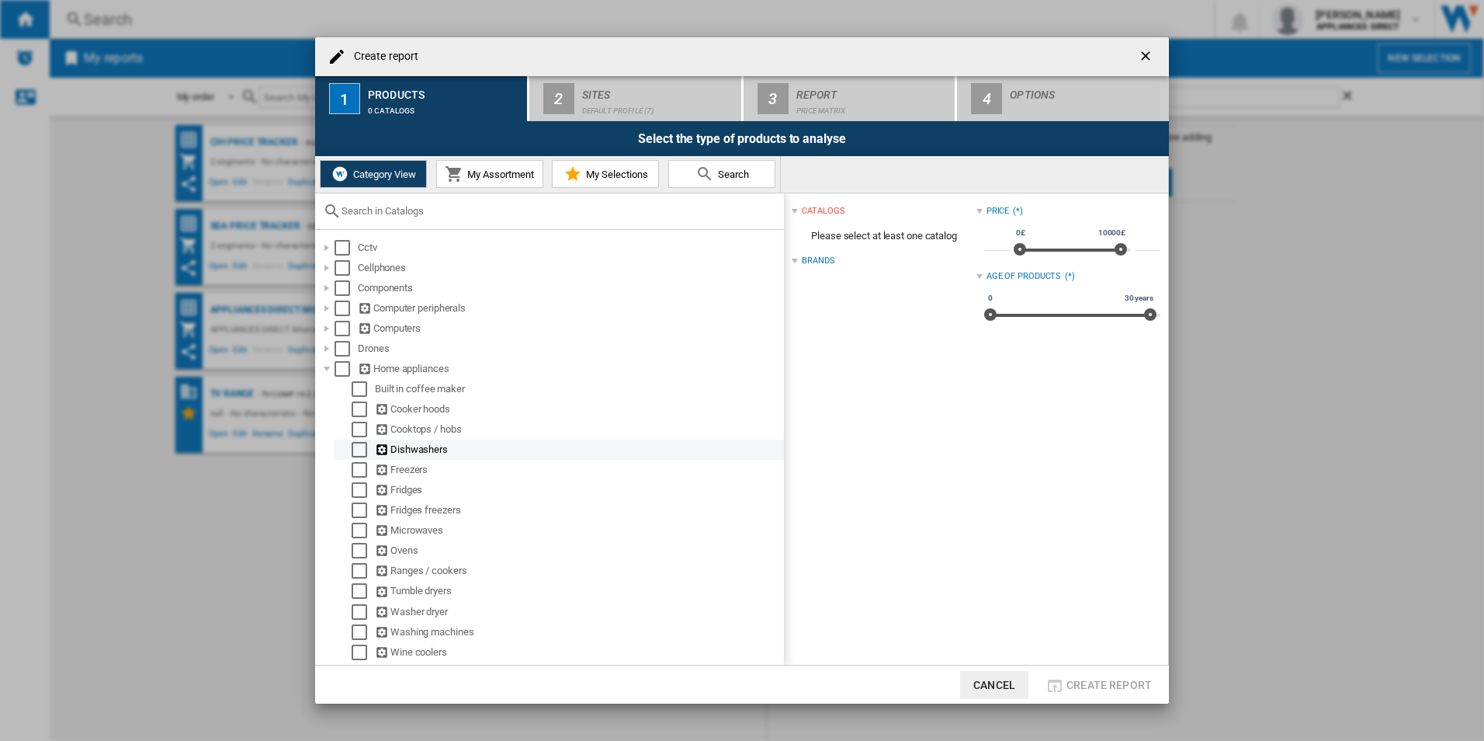
scroll to position [78, 0]
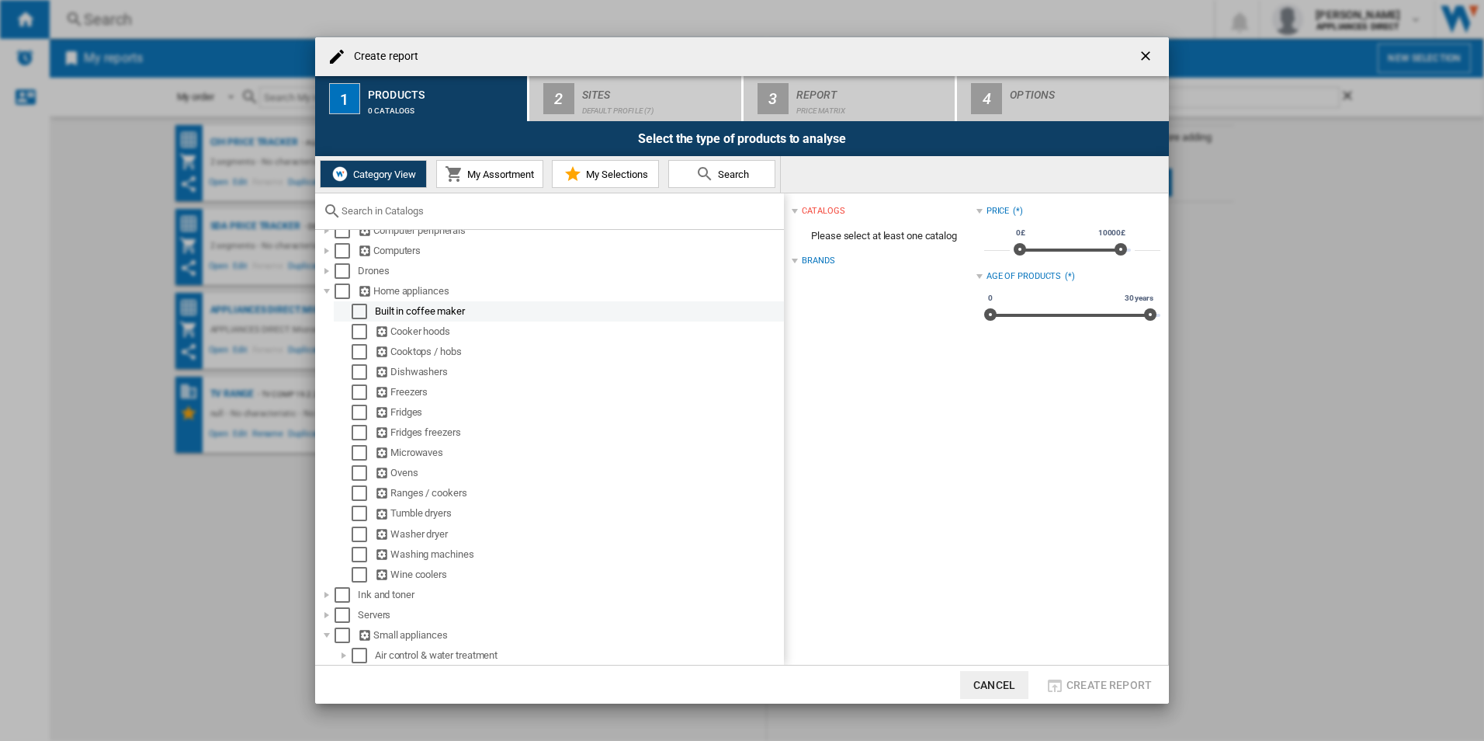
click at [384, 309] on div "Built in coffee maker" at bounding box center [578, 312] width 407 height 16
click at [328, 290] on div "Create report ..." at bounding box center [327, 291] width 16 height 16
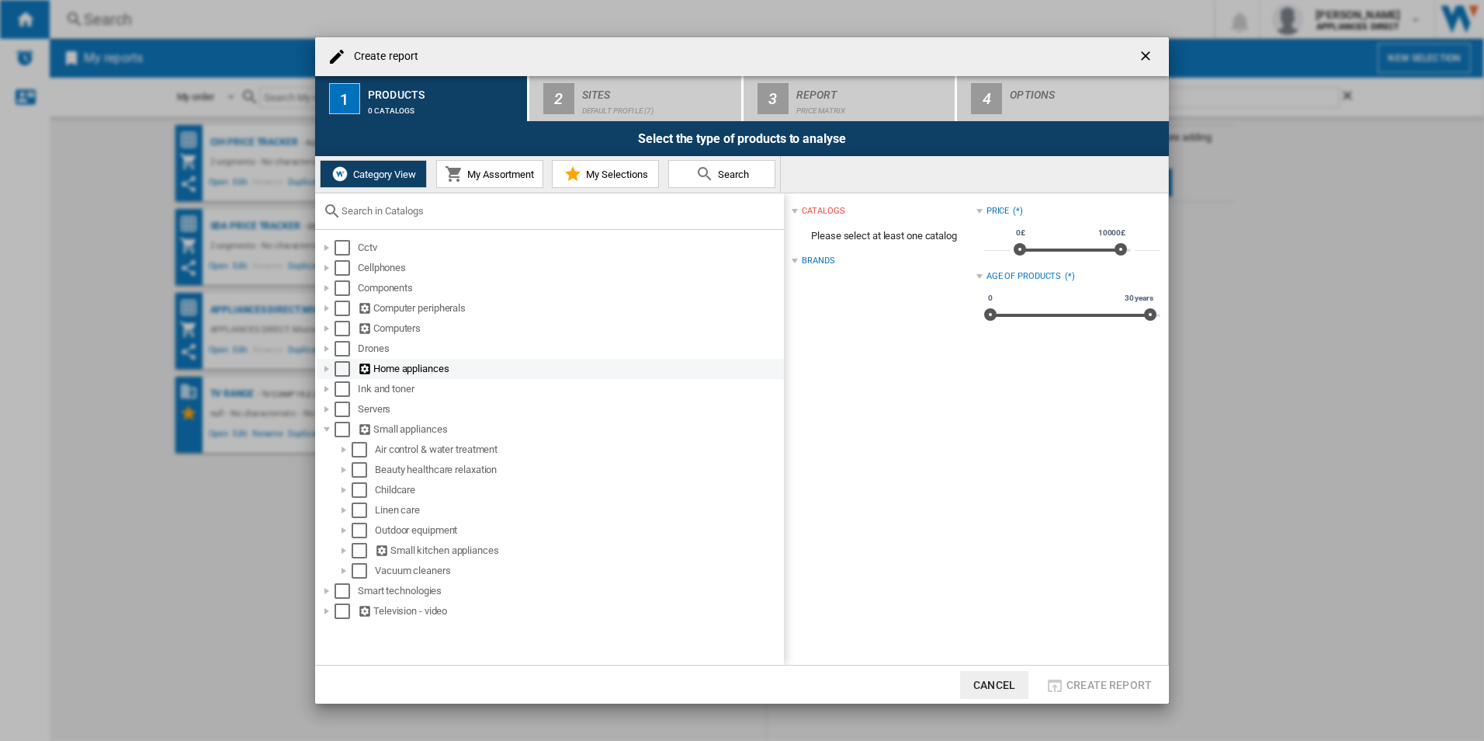
scroll to position [0, 0]
click at [477, 172] on span "My Assortment" at bounding box center [498, 174] width 71 height 12
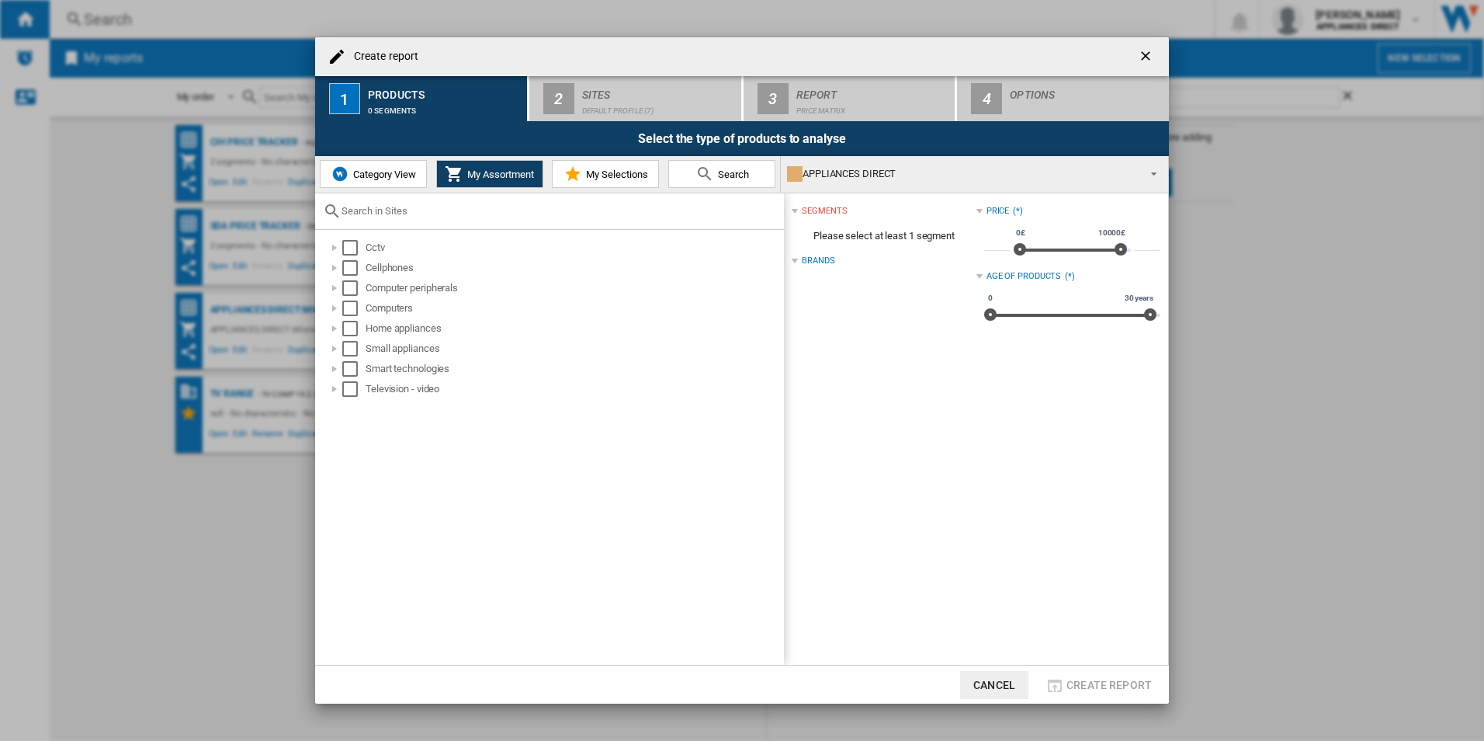
click at [414, 203] on div "Create report ..." at bounding box center [549, 211] width 469 height 36
click at [398, 217] on div "Create report ..." at bounding box center [549, 211] width 469 height 36
click at [374, 212] on input "Create report ..." at bounding box center [559, 211] width 435 height 12
paste input "NC501UK"
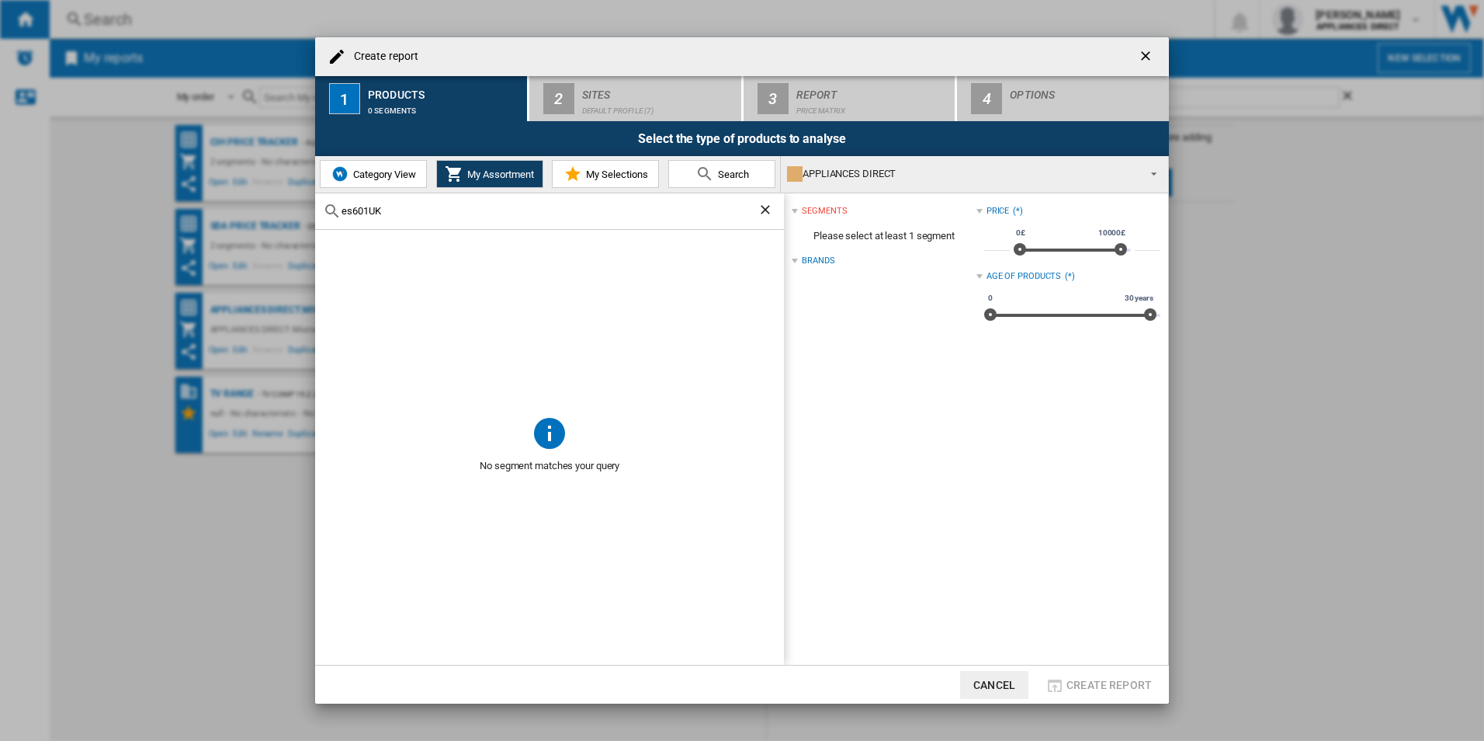
drag, startPoint x: 403, startPoint y: 212, endPoint x: 206, endPoint y: 191, distance: 198.3
click at [206, 191] on div "Create report 1 Products 0 segments 2 Sites Default profile (7) 3 Report Price …" at bounding box center [742, 370] width 1484 height 741
type input "es601UK"
click at [796, 259] on div "Create report ..." at bounding box center [795, 261] width 6 height 6
click at [1153, 174] on span "Create report ..." at bounding box center [1149, 172] width 19 height 22
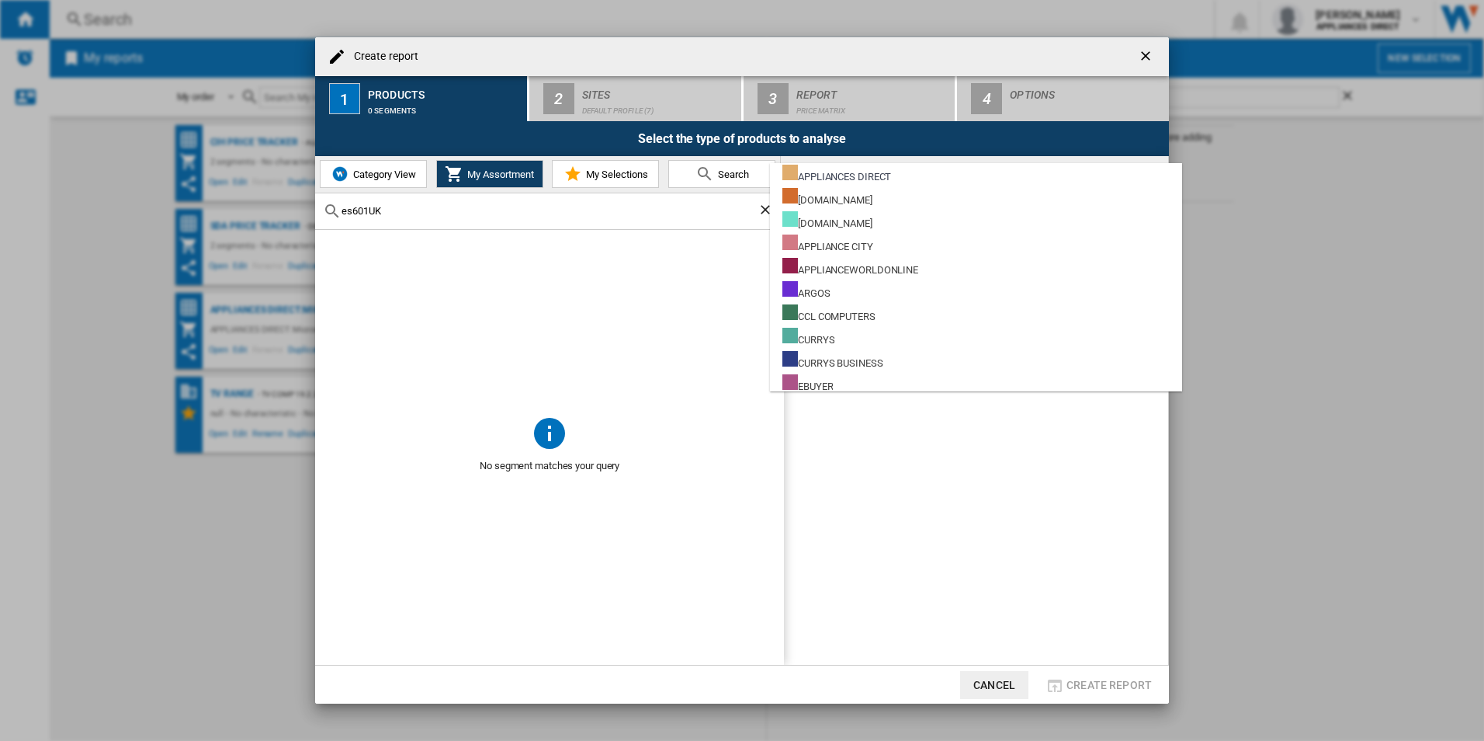
click at [1153, 174] on md-option "APPLIANCES DIRECT" at bounding box center [976, 174] width 412 height 23
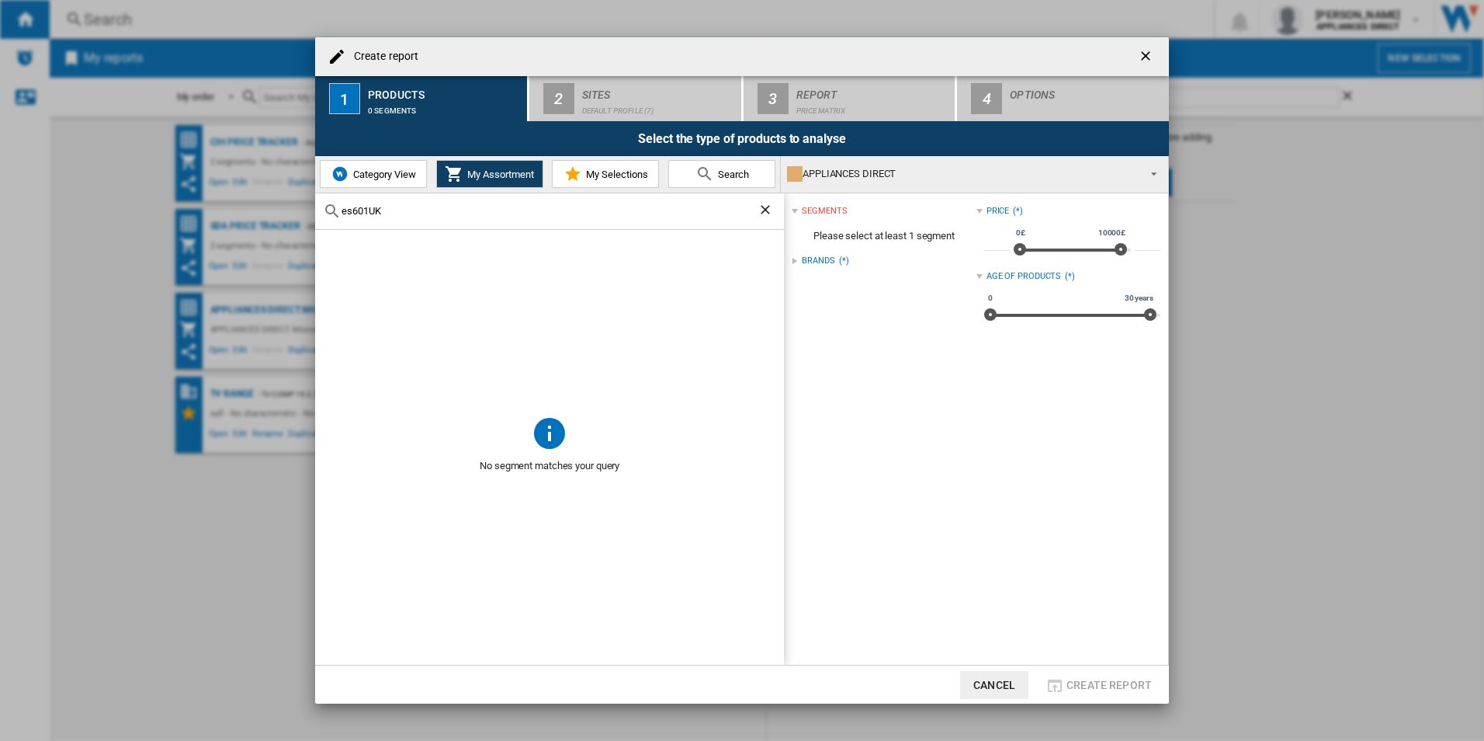
click at [979, 571] on div "segments Please select at least 1 segment Brands (*) Price (*) * 0£ 10000£ 0£ 1…" at bounding box center [976, 429] width 384 height 472
click at [360, 177] on span "Category View" at bounding box center [382, 174] width 67 height 12
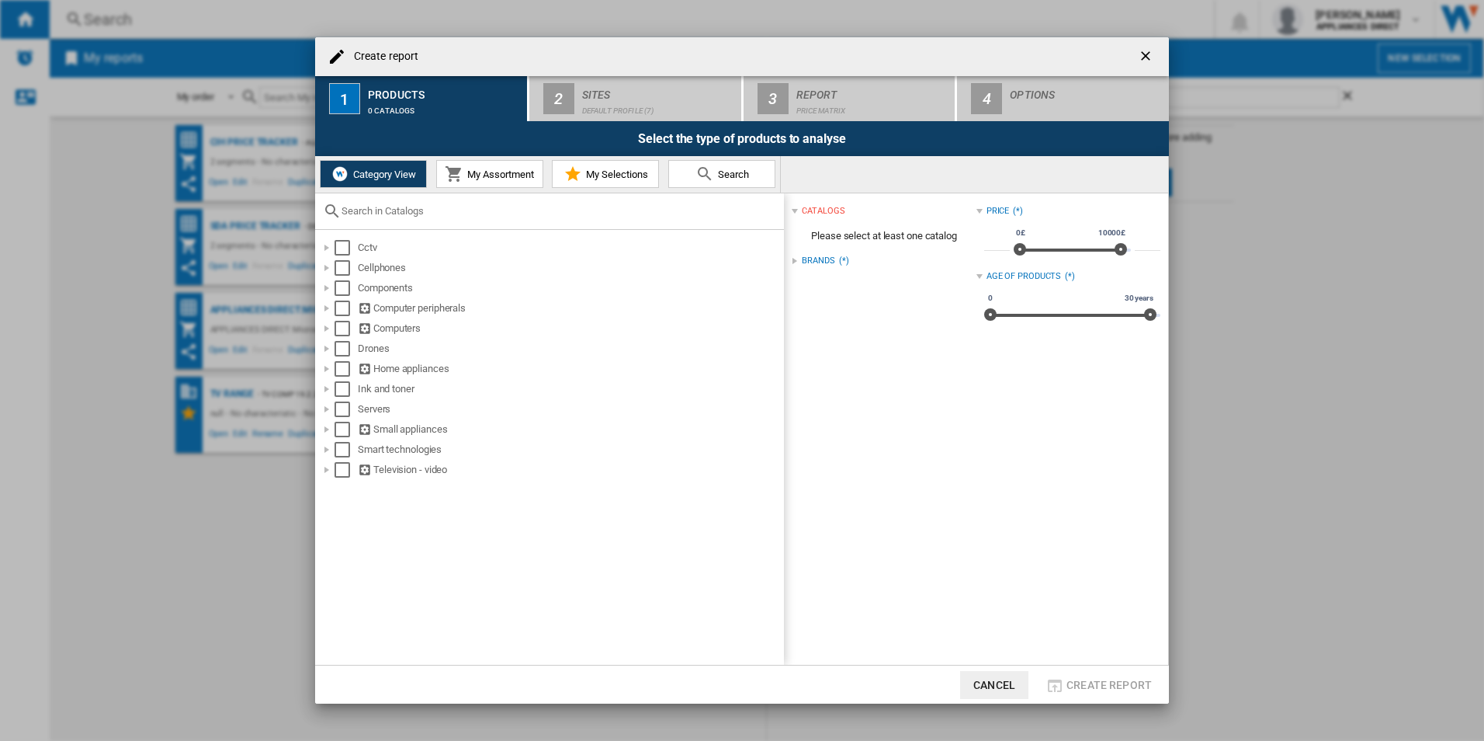
click at [344, 210] on input "Create report ..." at bounding box center [559, 211] width 435 height 12
paste input "es601UK"
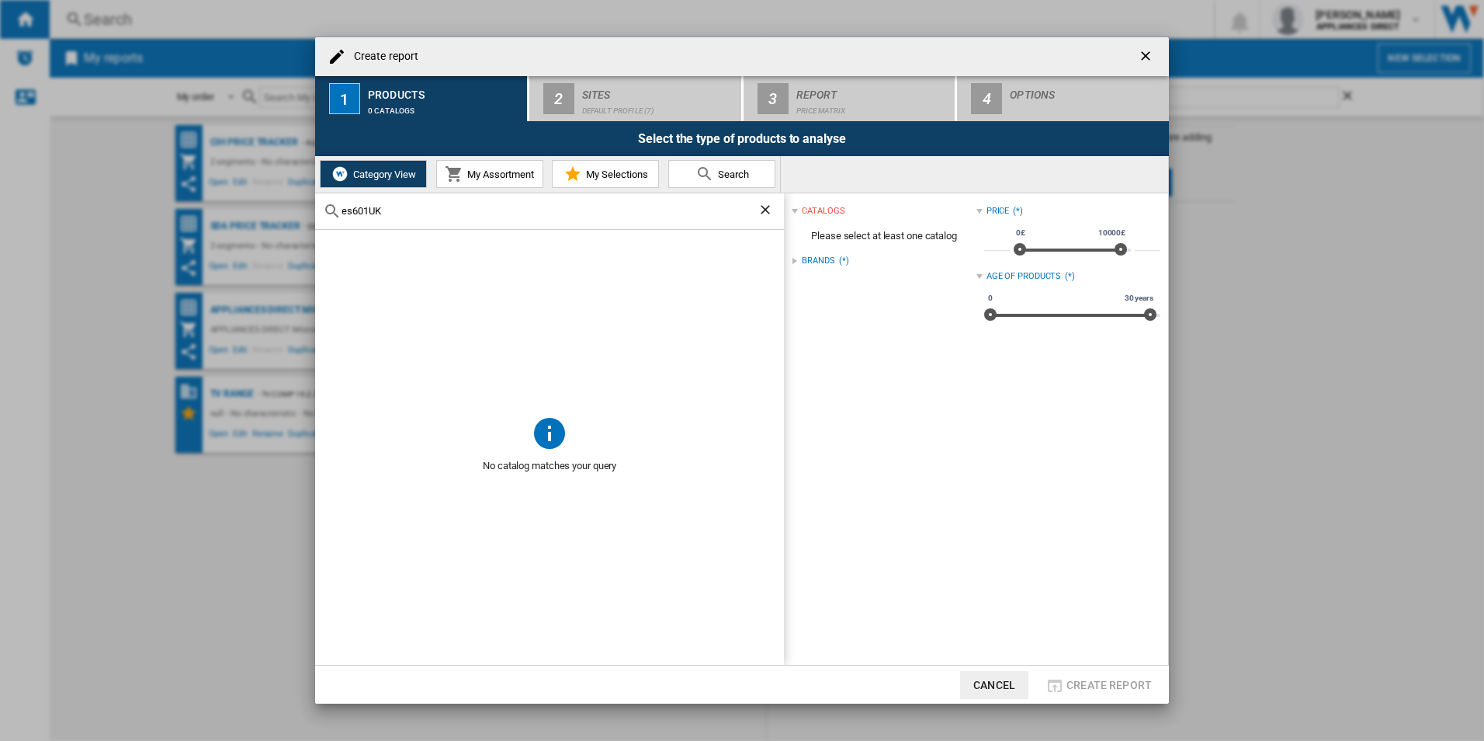
type input "es601UK"
drag, startPoint x: 423, startPoint y: 203, endPoint x: 368, endPoint y: 220, distance: 57.5
click at [316, 203] on div "es601UK" at bounding box center [549, 211] width 469 height 36
click at [401, 210] on input "es601UK" at bounding box center [550, 211] width 416 height 12
drag, startPoint x: 401, startPoint y: 210, endPoint x: 333, endPoint y: 209, distance: 67.6
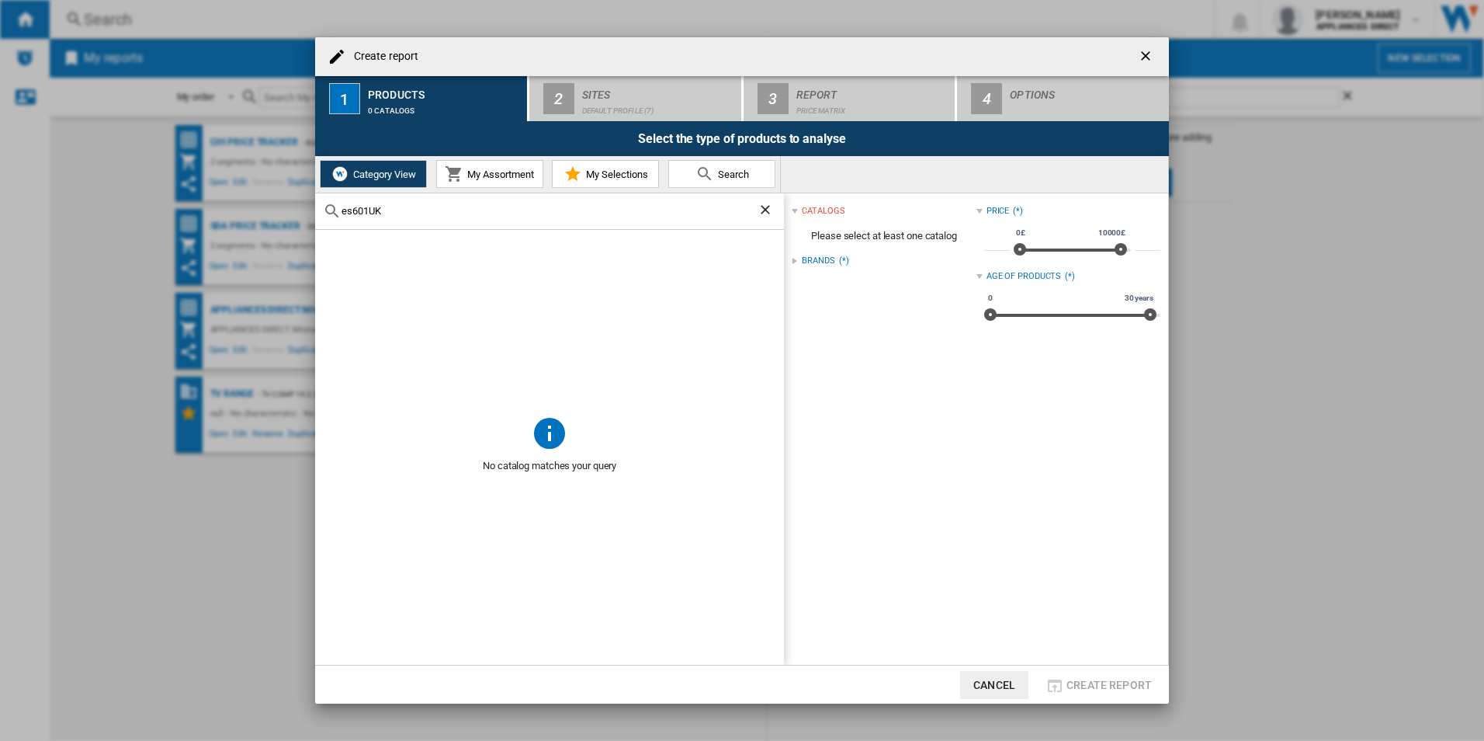
click at [333, 209] on div "es601UK" at bounding box center [549, 211] width 469 height 36
click at [793, 262] on div "Create report ..." at bounding box center [795, 261] width 6 height 6
click at [795, 260] on div "Create report ..." at bounding box center [795, 261] width 6 height 6
click at [796, 206] on div "catalogs" at bounding box center [884, 211] width 184 height 20
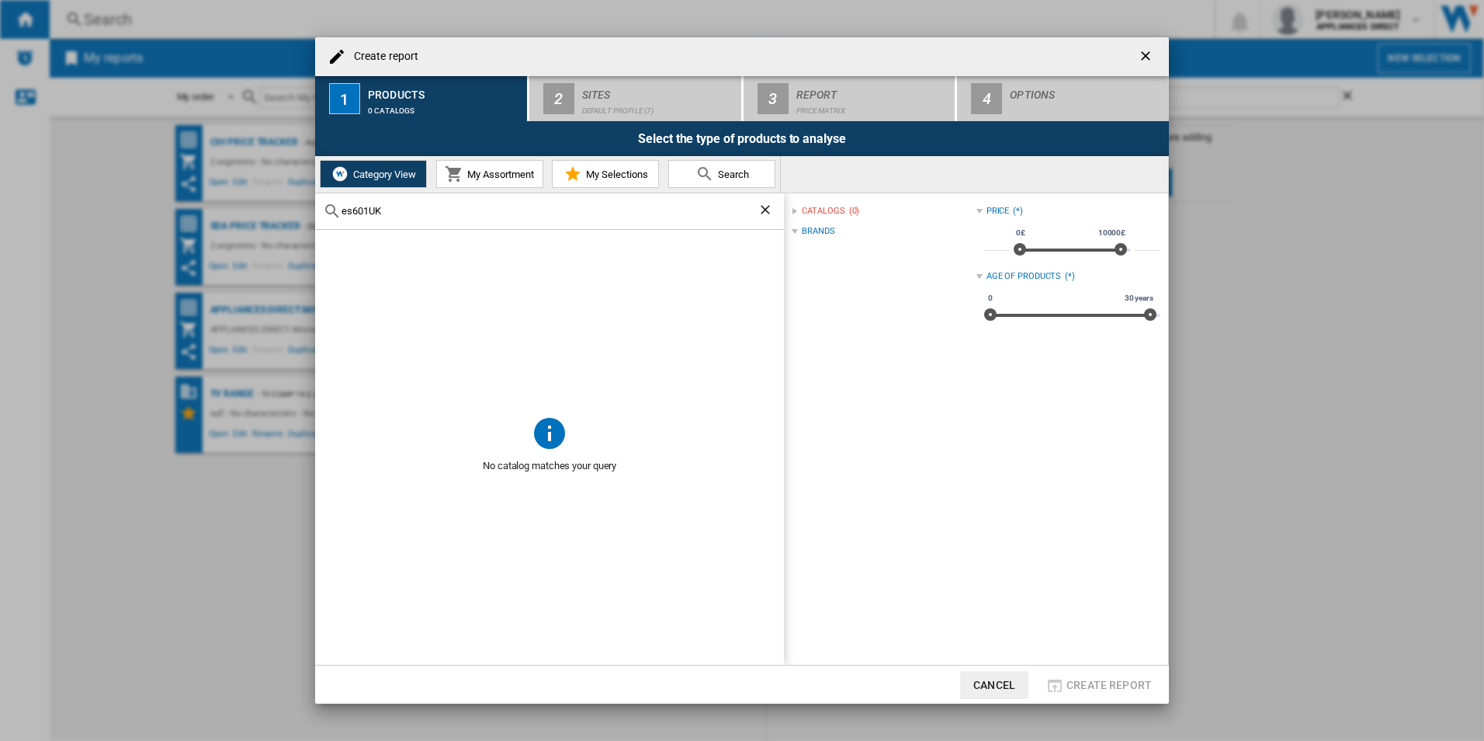
click at [796, 206] on div "catalogs (0)" at bounding box center [884, 211] width 184 height 20
click at [401, 174] on span "Category View" at bounding box center [382, 174] width 67 height 12
click at [768, 212] on ng-md-icon "Clear search" at bounding box center [767, 211] width 19 height 19
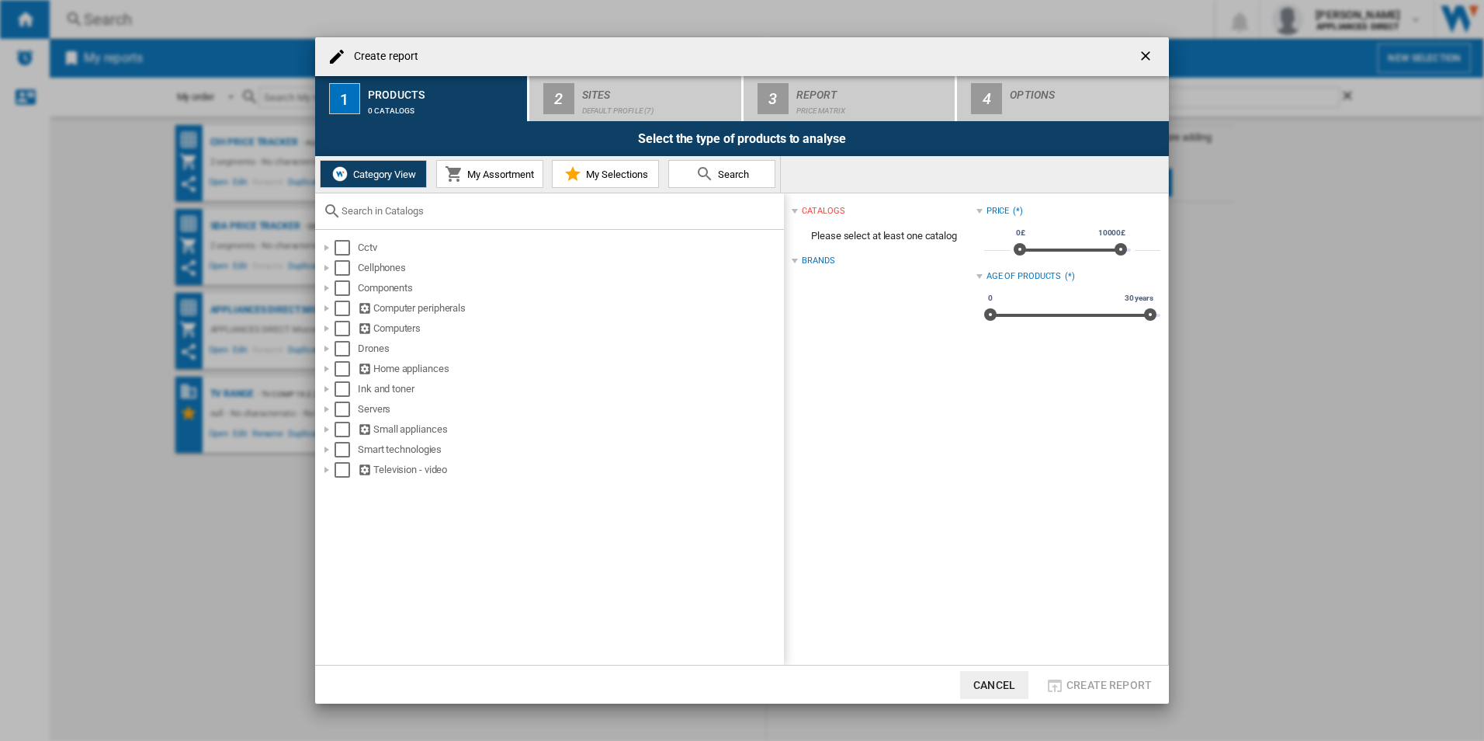
click at [718, 170] on span "Search" at bounding box center [731, 174] width 35 height 12
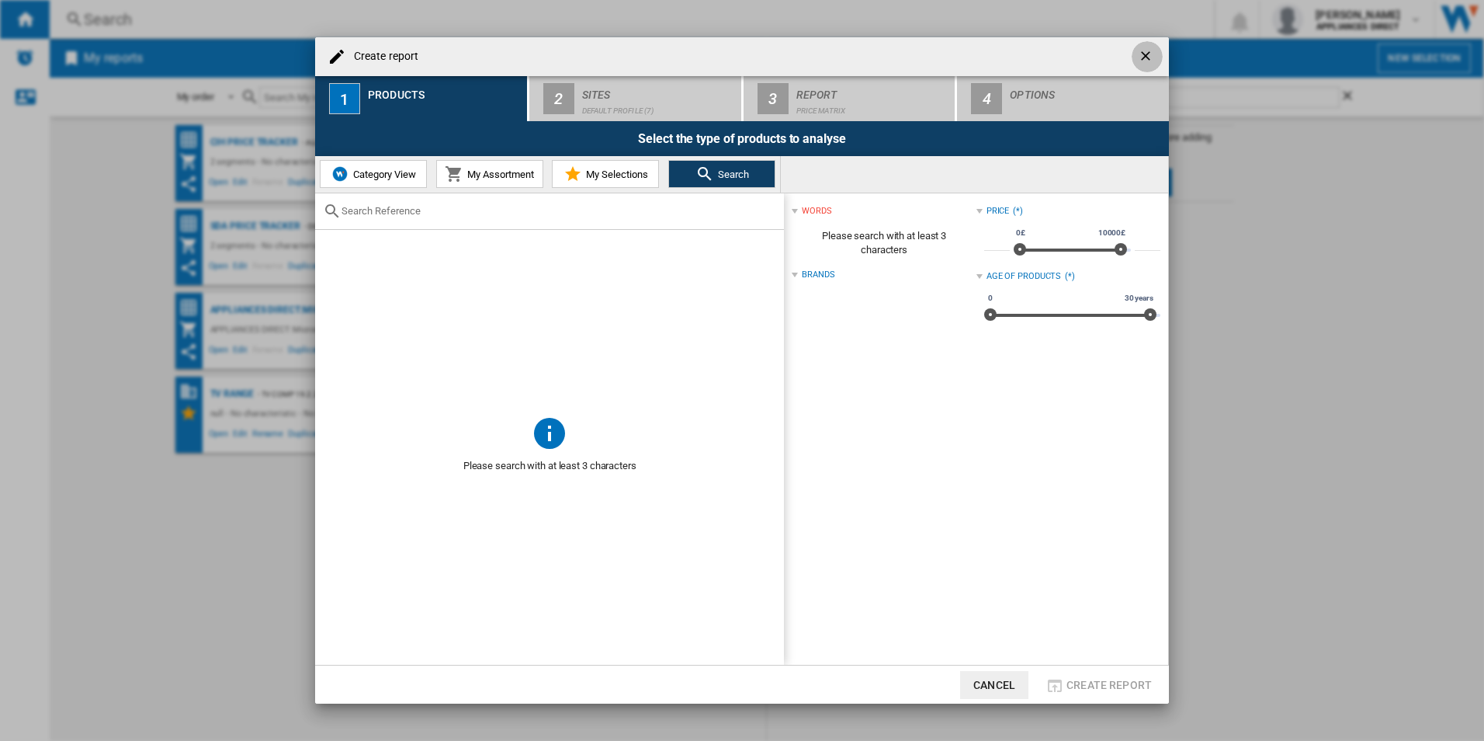
click at [1145, 52] on ng-md-icon "getI18NText('BUTTONS.CLOSE_DIALOG')" at bounding box center [1147, 57] width 19 height 19
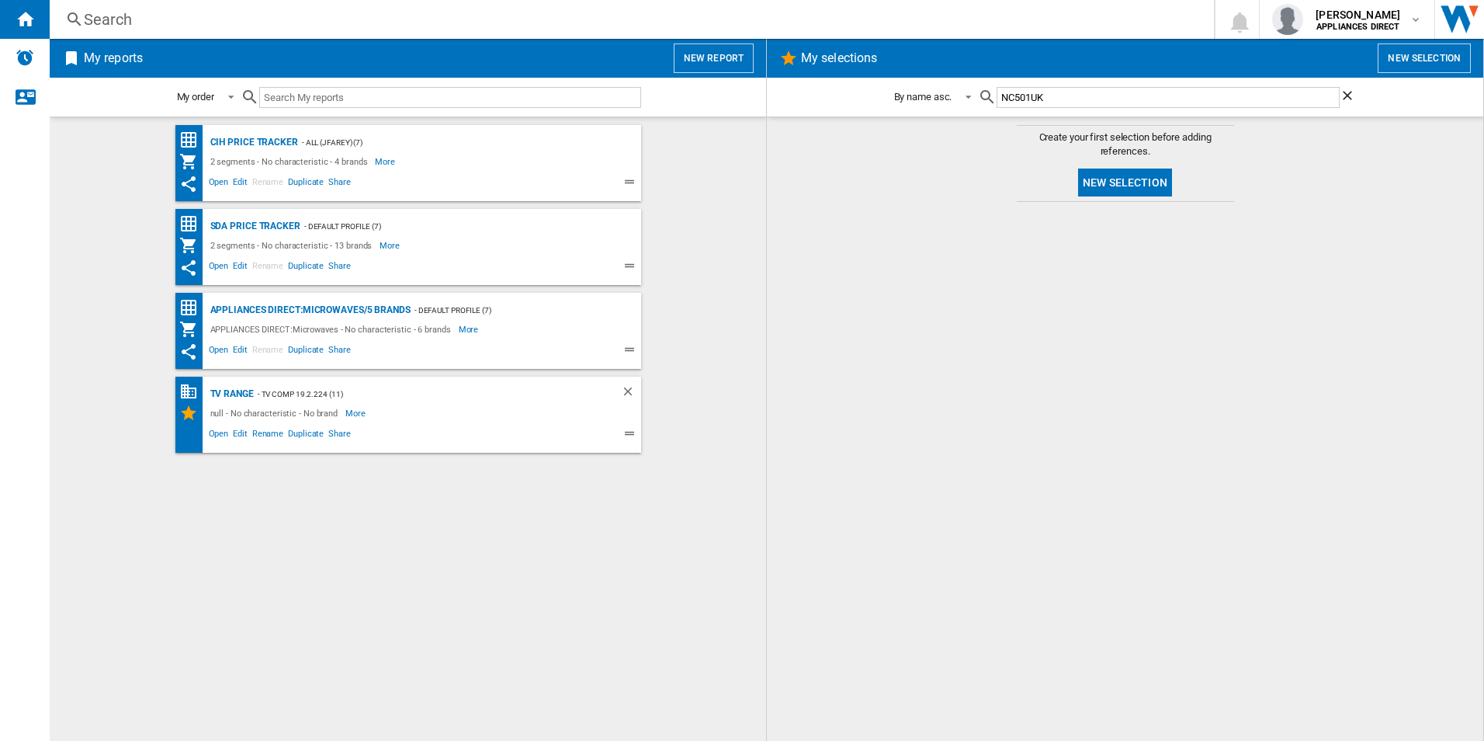
click at [79, 15] on ng-md-icon at bounding box center [74, 19] width 19 height 19
click at [116, 16] on div "Search" at bounding box center [629, 20] width 1090 height 22
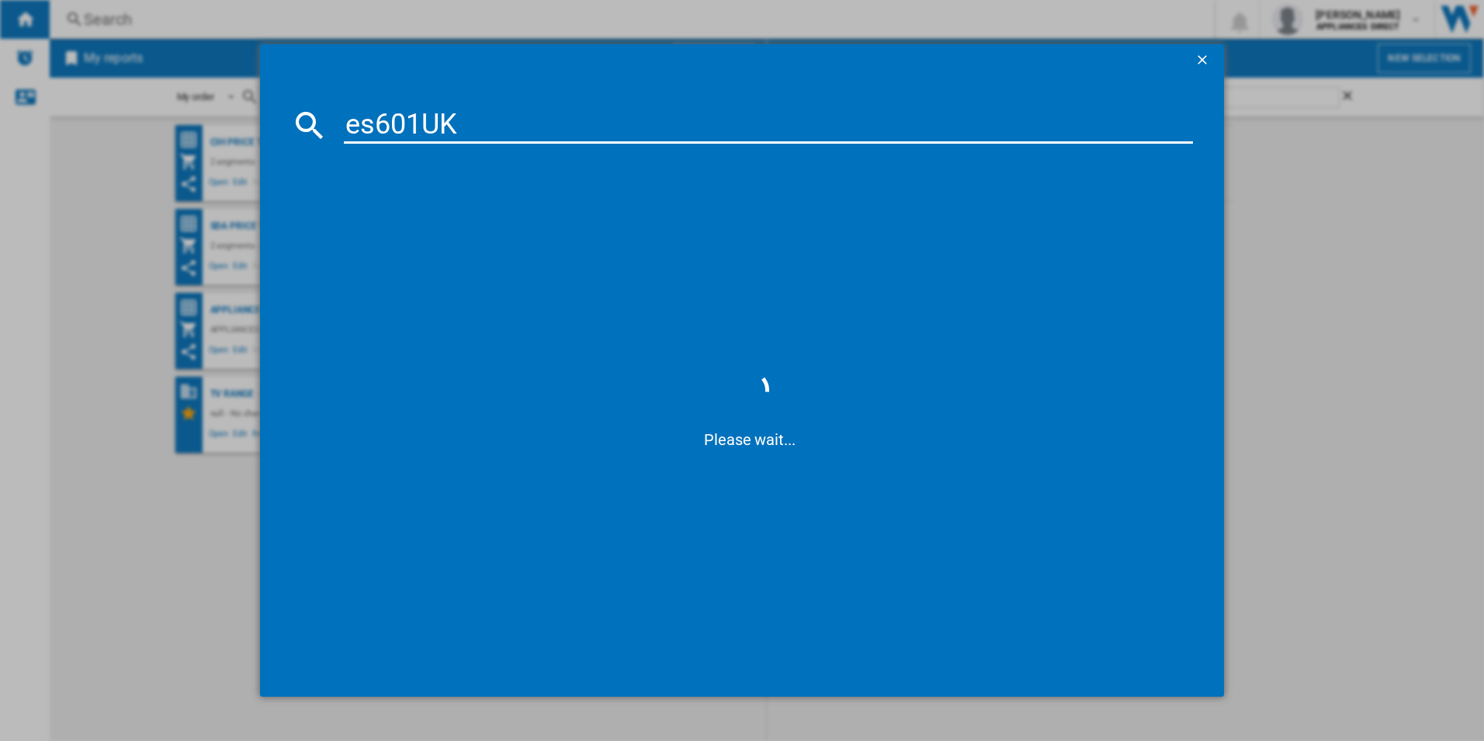
type input "es601UK"
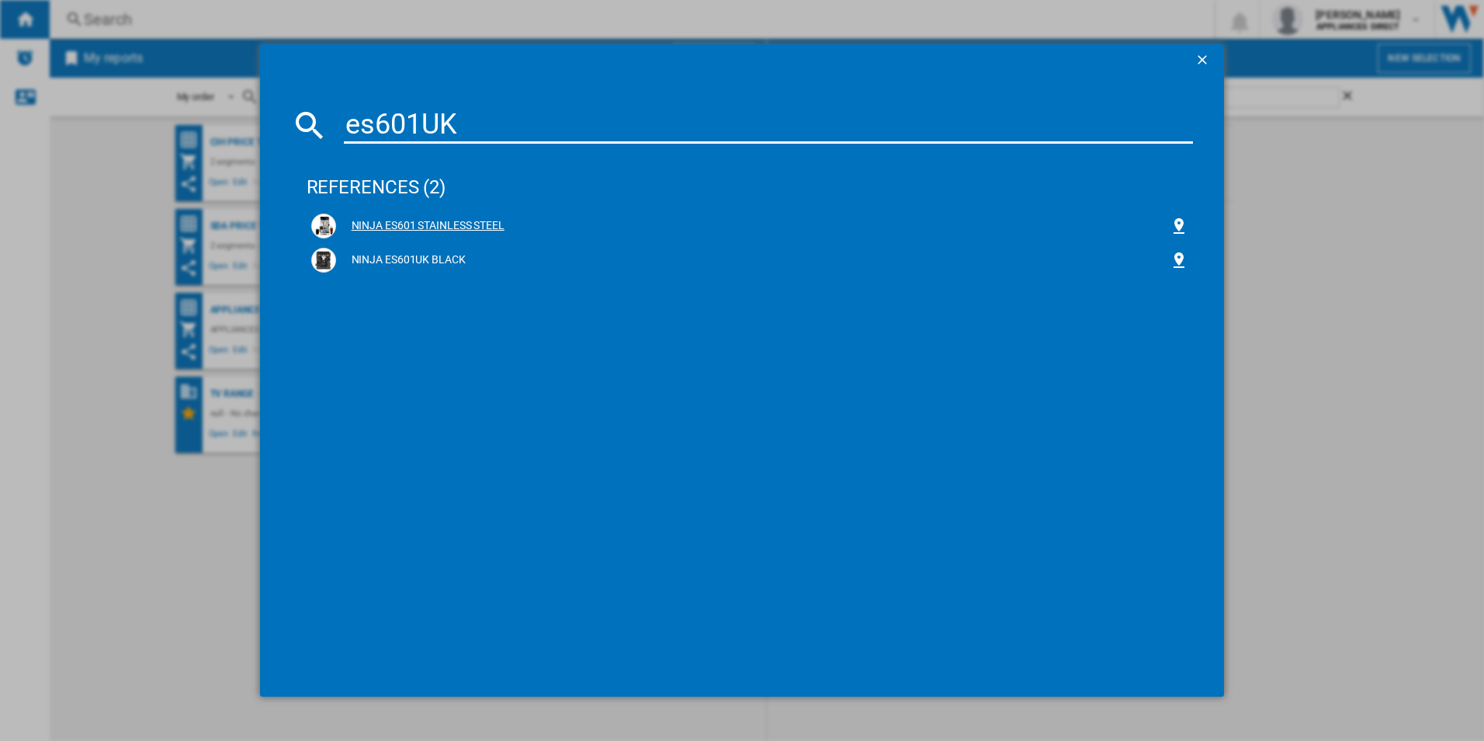
click at [395, 219] on div "NINJA ES601 STAINLESS STEEL" at bounding box center [753, 226] width 834 height 16
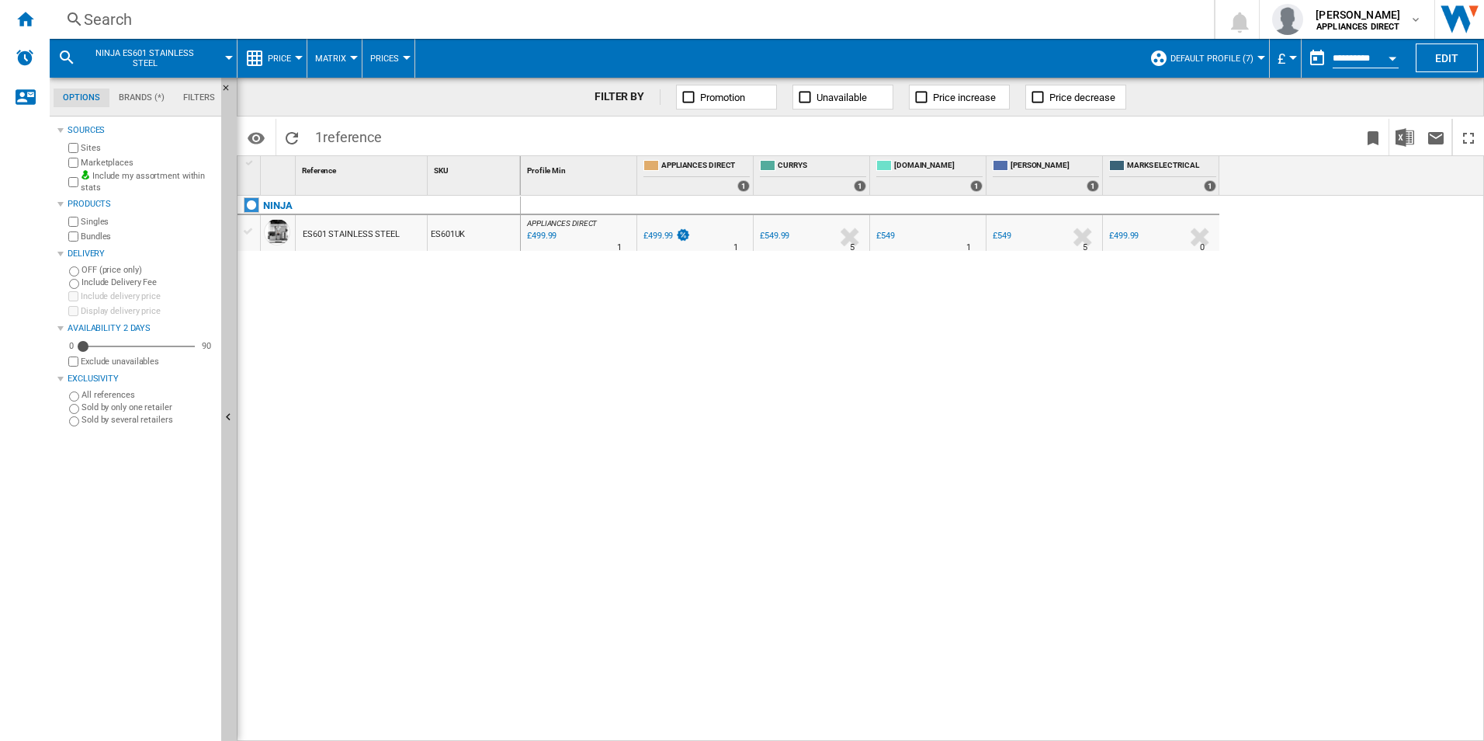
click at [353, 54] on button "Matrix" at bounding box center [334, 58] width 39 height 39
click at [407, 54] on md-backdrop at bounding box center [742, 370] width 1484 height 741
click at [404, 54] on button "Prices" at bounding box center [388, 58] width 36 height 39
drag, startPoint x: 661, startPoint y: 587, endPoint x: 575, endPoint y: 503, distance: 119.7
click at [657, 578] on md-backdrop at bounding box center [742, 370] width 1484 height 741
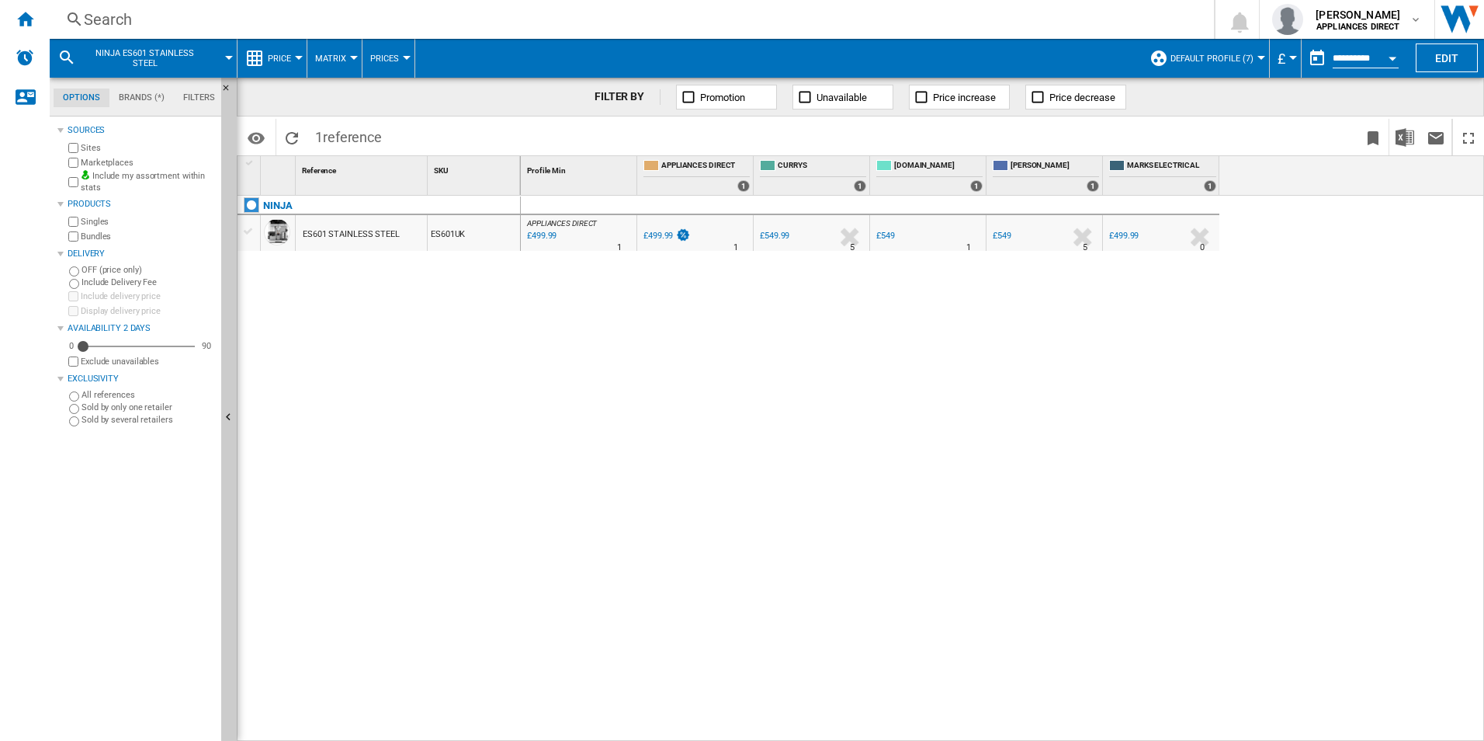
click at [301, 58] on div at bounding box center [299, 58] width 8 height 4
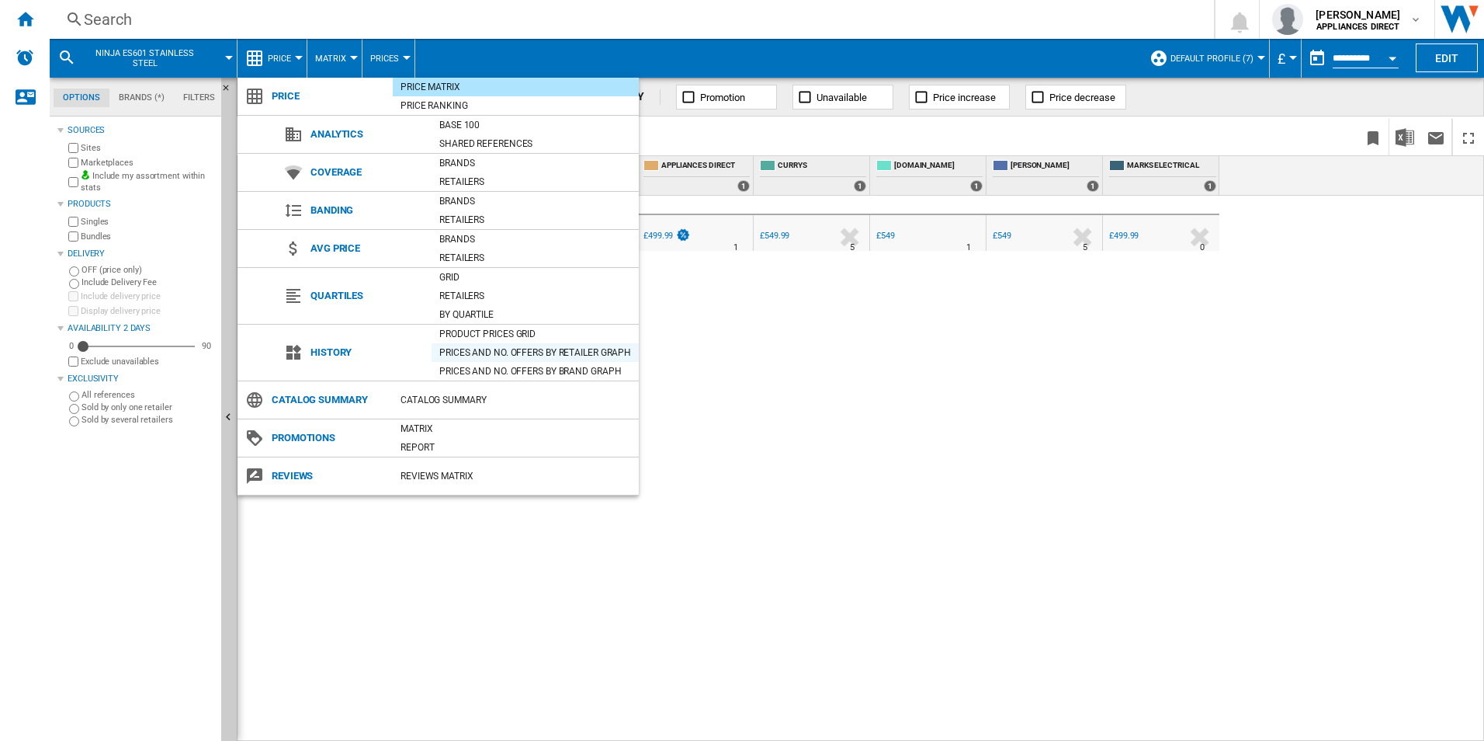
click at [545, 353] on div "Prices and No. offers by retailer graph" at bounding box center [535, 353] width 207 height 16
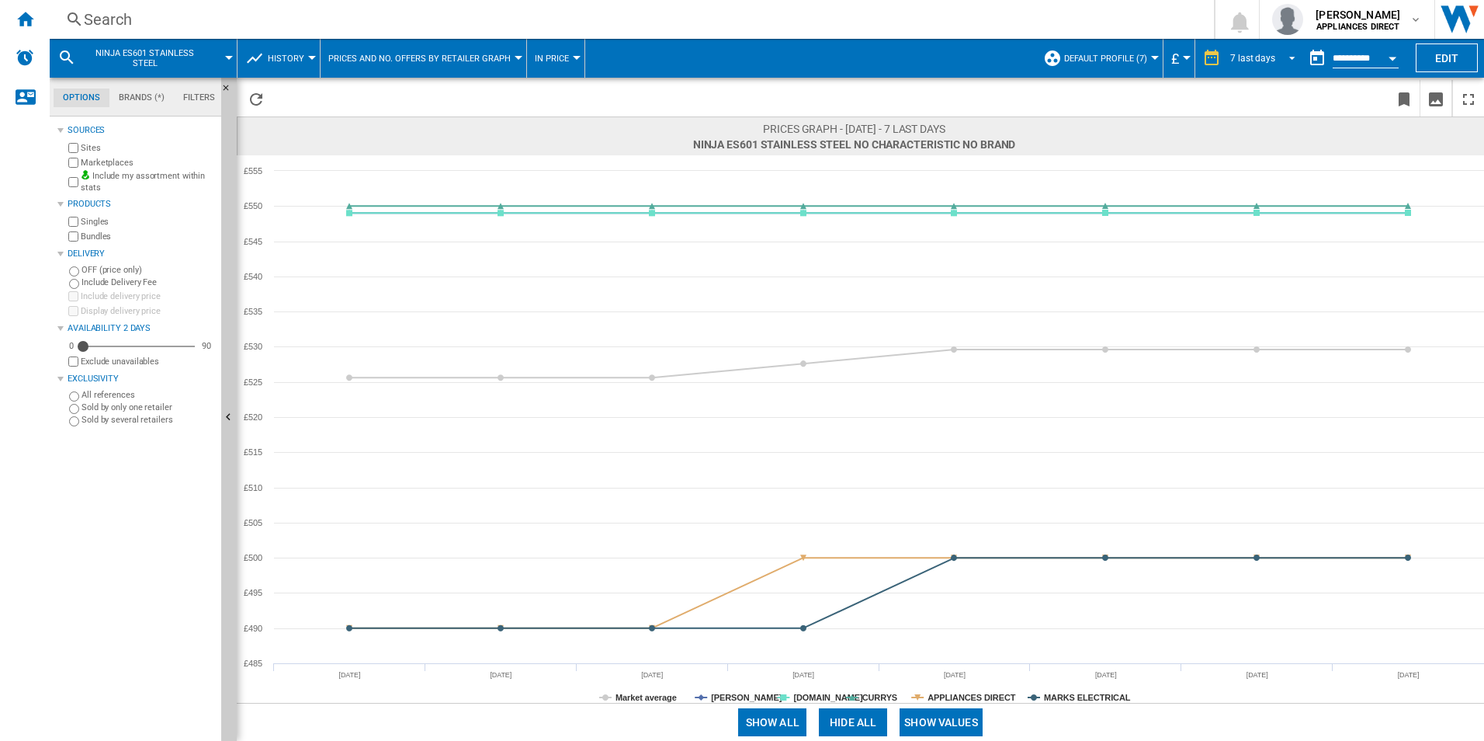
click at [1287, 58] on span "REPORTS.WIZARD.STEPS.REPORT.STEPS.REPORT_OPTIONS.PERIOD: 7 last days" at bounding box center [1287, 57] width 19 height 14
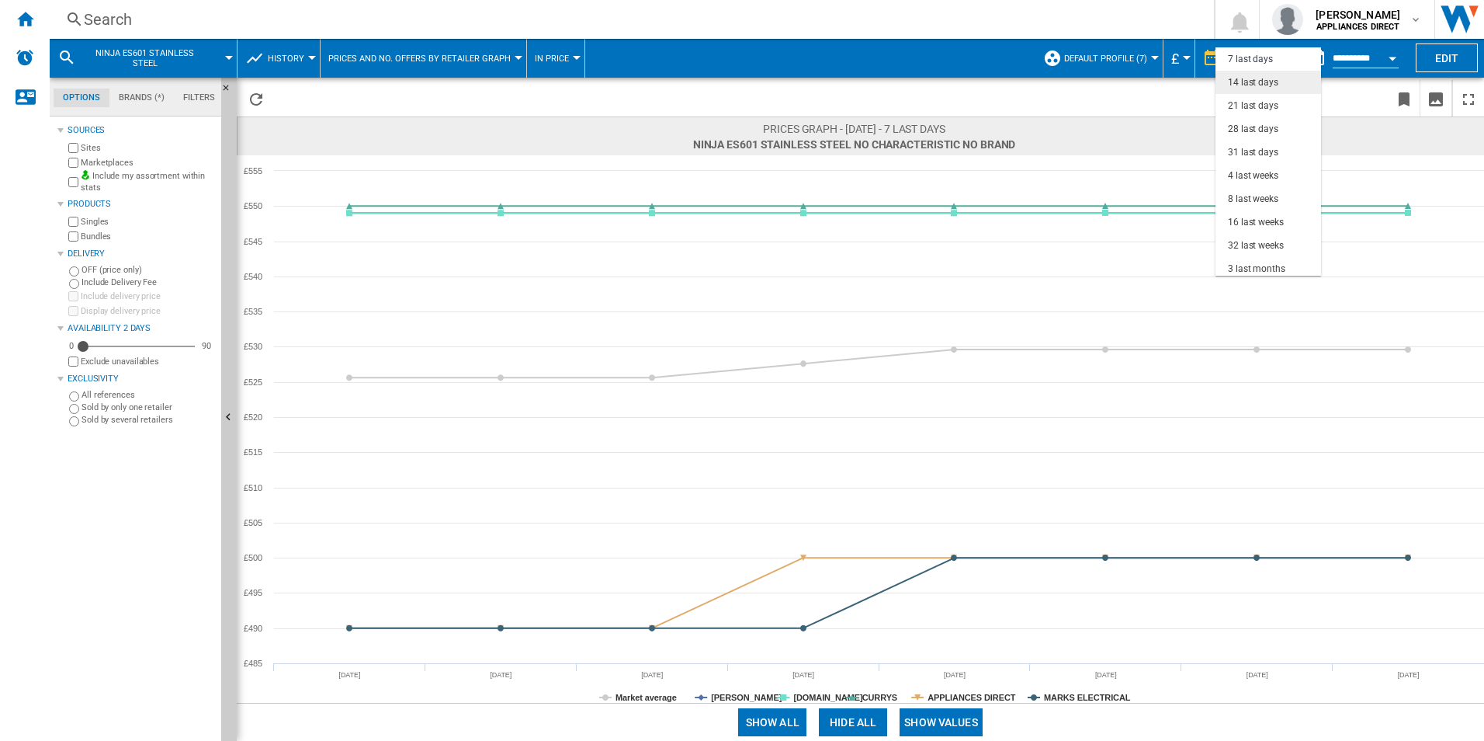
click at [1268, 90] on md-option "14 last days" at bounding box center [1269, 82] width 106 height 23
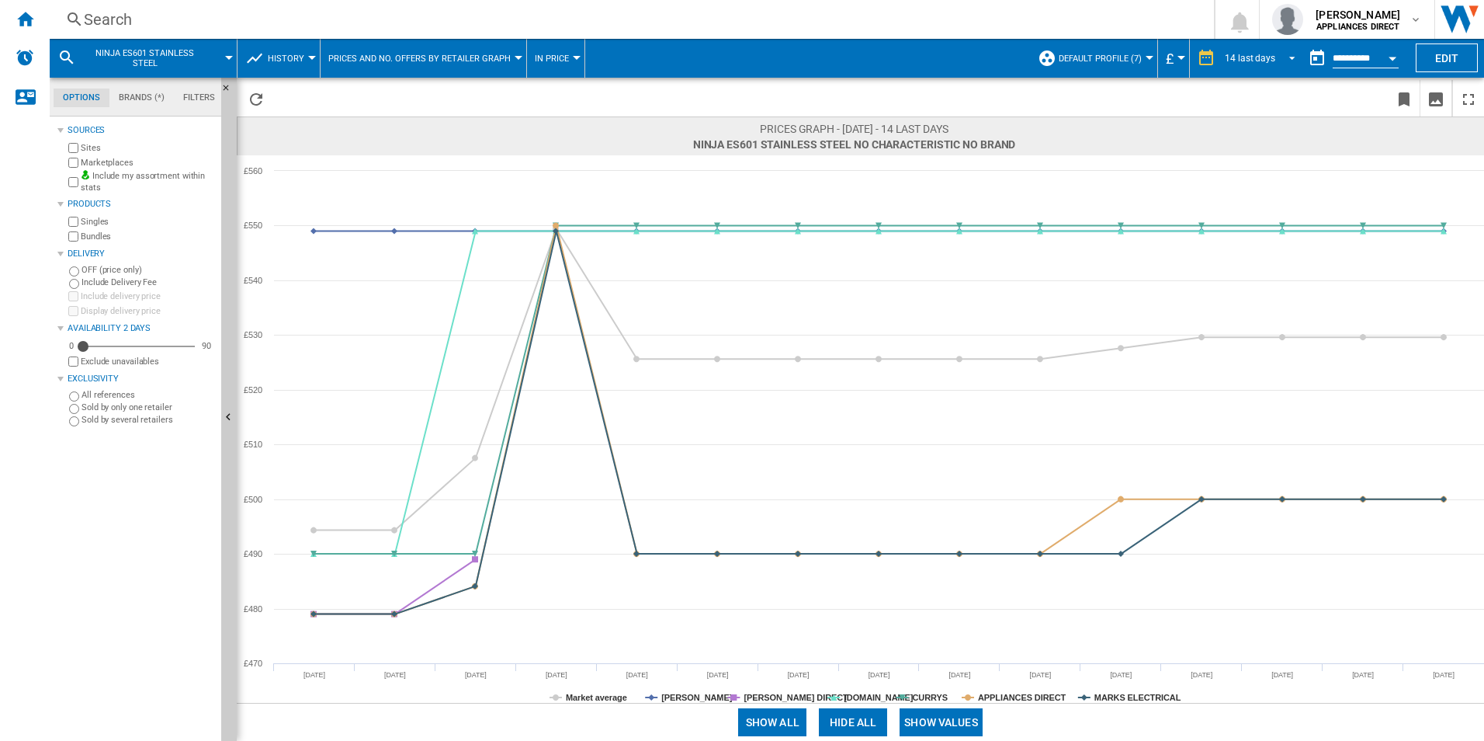
click at [1284, 50] on span "REPORTS.WIZARD.STEPS.REPORT.STEPS.REPORT_OPTIONS.PERIOD: 14 last days" at bounding box center [1287, 57] width 19 height 14
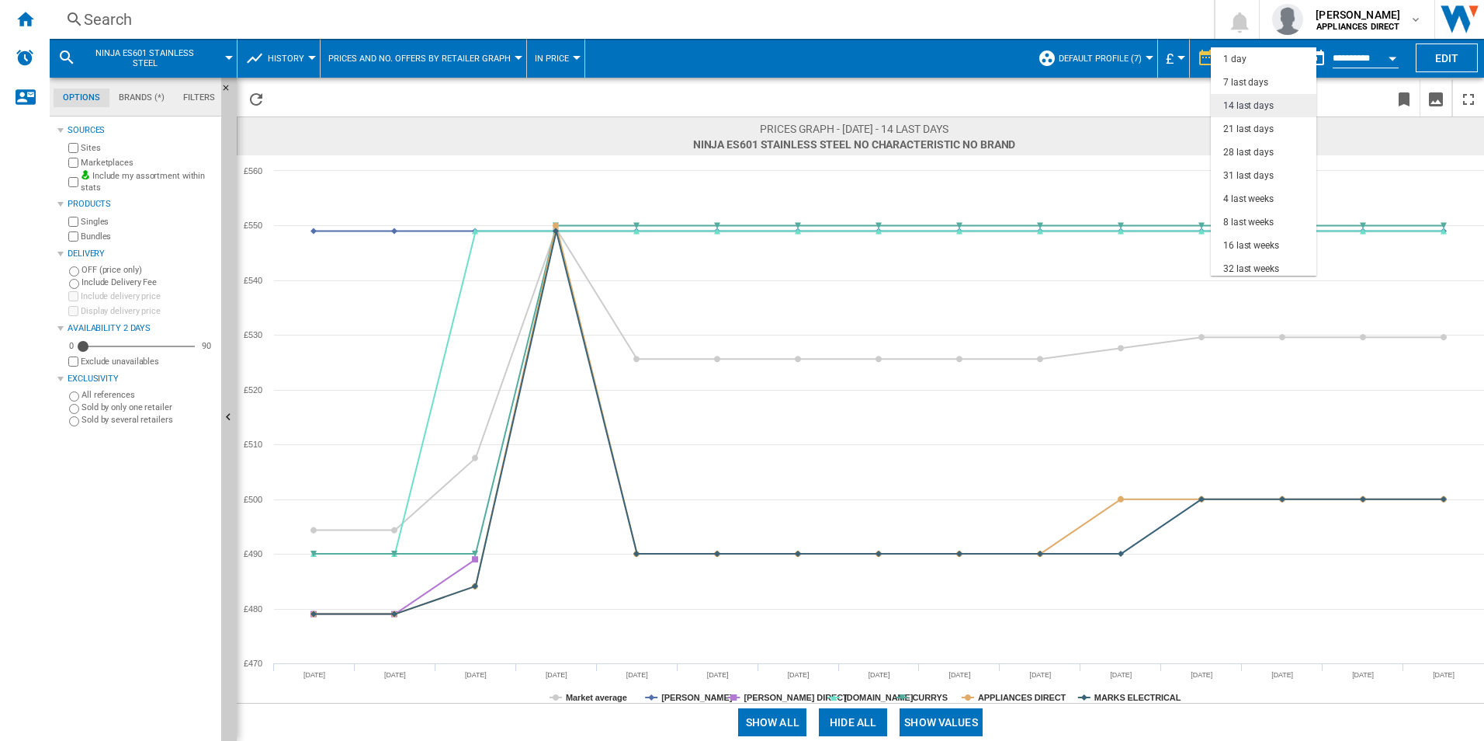
scroll to position [47, 0]
click at [1235, 78] on div "21 last days" at bounding box center [1248, 82] width 50 height 13
